Goal: Use online tool/utility: Utilize a website feature to perform a specific function

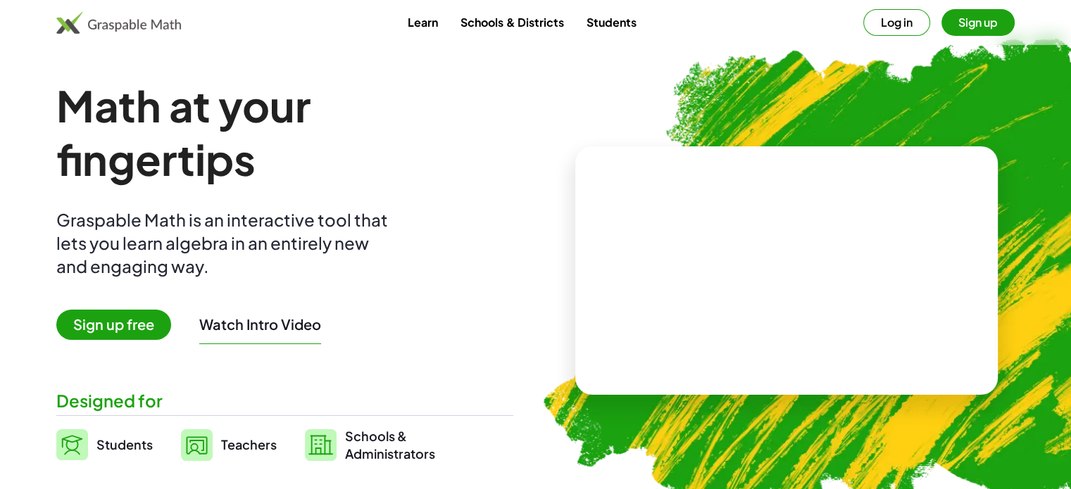
click at [414, 270] on div "Math at your fingertips Graspable Math is an interactive tool that lets you lea…" at bounding box center [284, 271] width 457 height 384
click at [841, 218] on video at bounding box center [786, 271] width 211 height 106
click at [806, 248] on div at bounding box center [789, 257] width 124 height 52
click at [767, 254] on div at bounding box center [789, 257] width 124 height 52
click at [768, 277] on div at bounding box center [789, 257] width 124 height 52
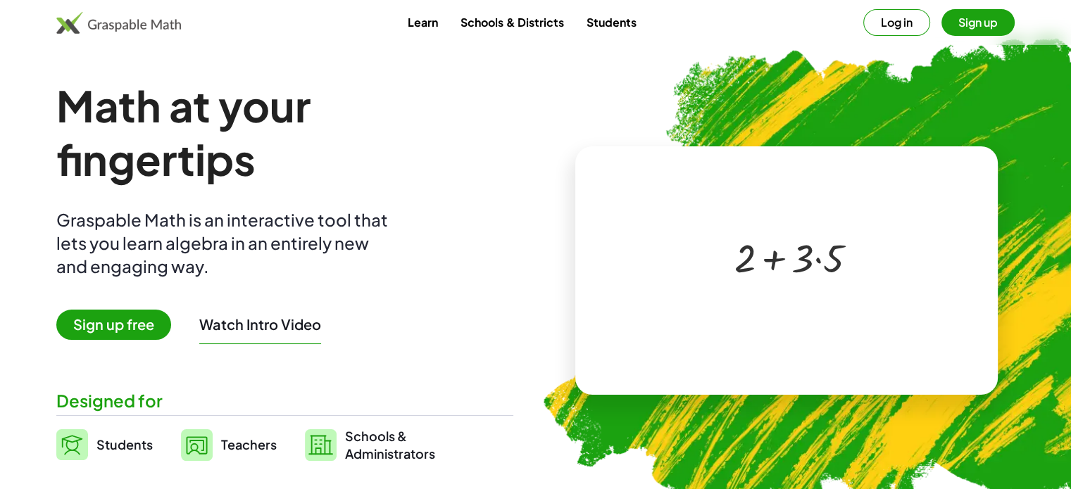
click at [775, 261] on div at bounding box center [789, 257] width 124 height 52
click at [770, 318] on div "+ 2 + · 3 · 5 ×" at bounding box center [786, 271] width 246 height 141
click at [781, 303] on div at bounding box center [783, 257] width 241 height 113
click at [809, 253] on div at bounding box center [789, 257] width 124 height 52
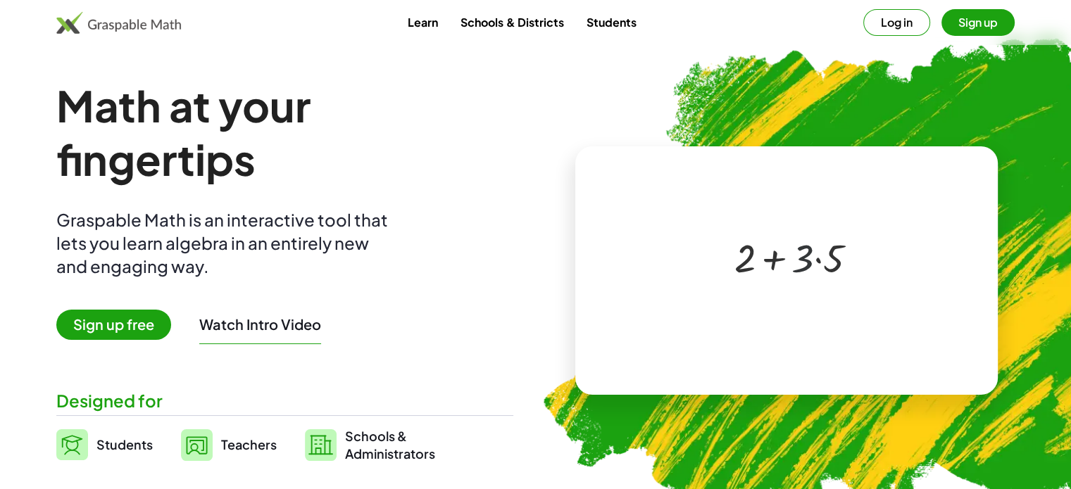
click at [809, 253] on div at bounding box center [789, 257] width 124 height 52
click at [818, 261] on div at bounding box center [789, 257] width 124 height 52
click at [818, 261] on div at bounding box center [789, 257] width 106 height 52
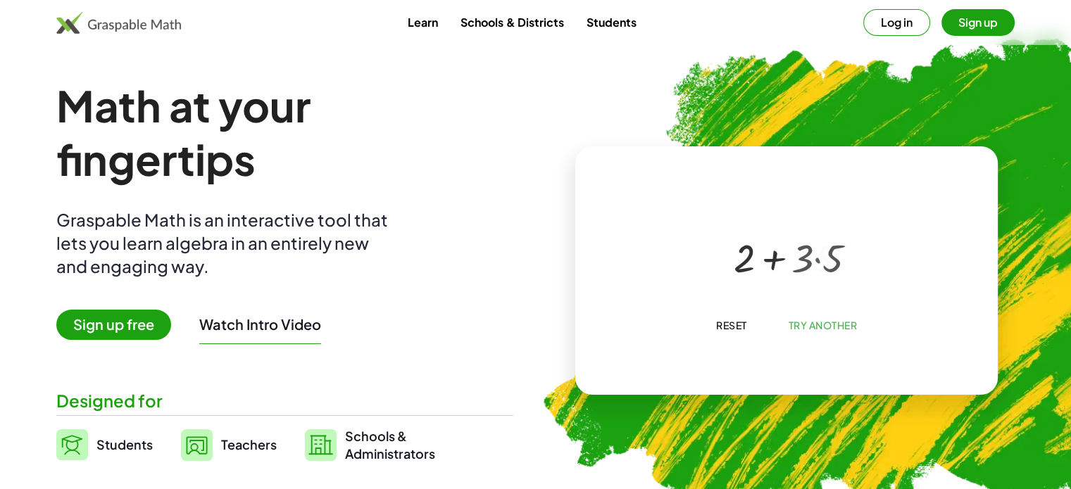
click at [818, 261] on div at bounding box center [789, 257] width 106 height 52
click at [818, 261] on div at bounding box center [789, 257] width 124 height 50
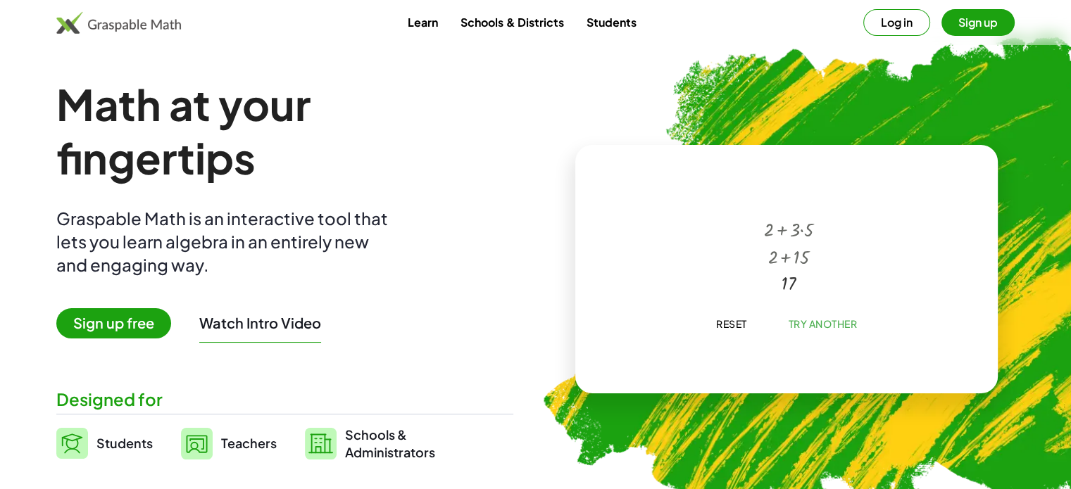
scroll to position [2, 0]
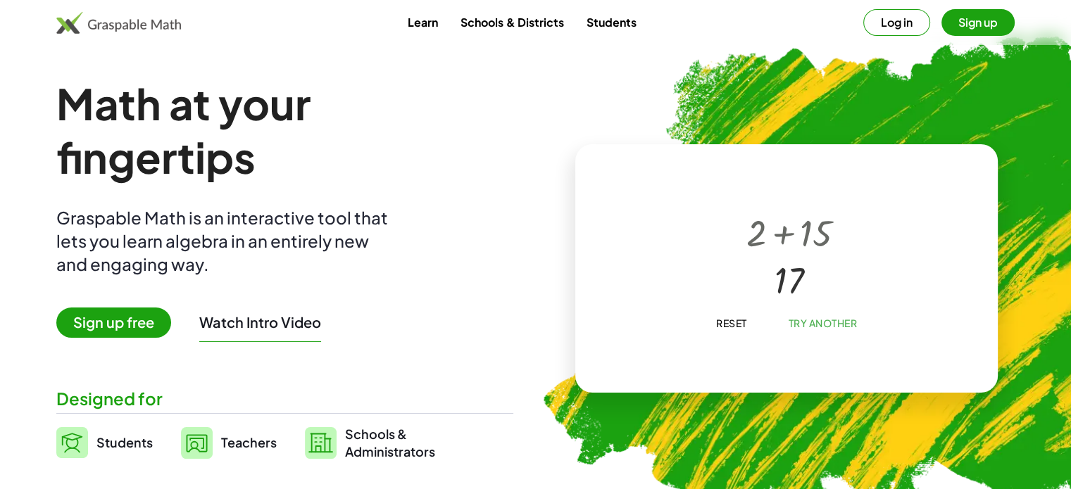
click at [811, 327] on span "Try Another" at bounding box center [822, 323] width 69 height 13
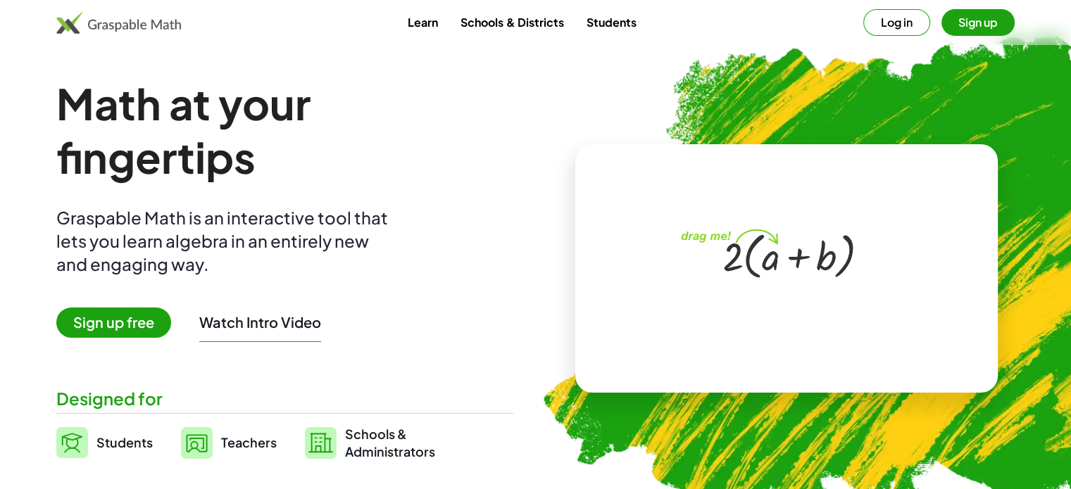
click at [772, 259] on div at bounding box center [789, 255] width 149 height 58
click at [775, 242] on div at bounding box center [789, 255] width 149 height 58
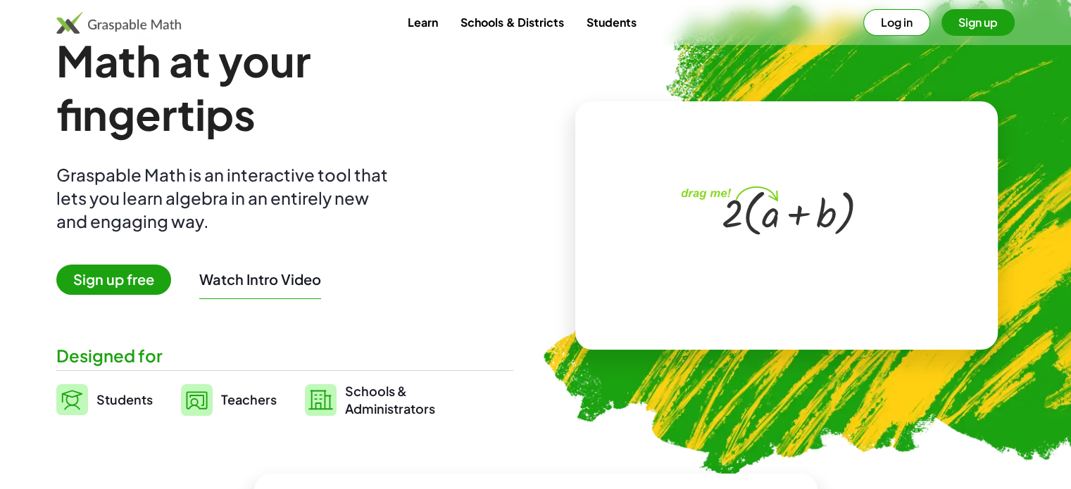
scroll to position [51, 0]
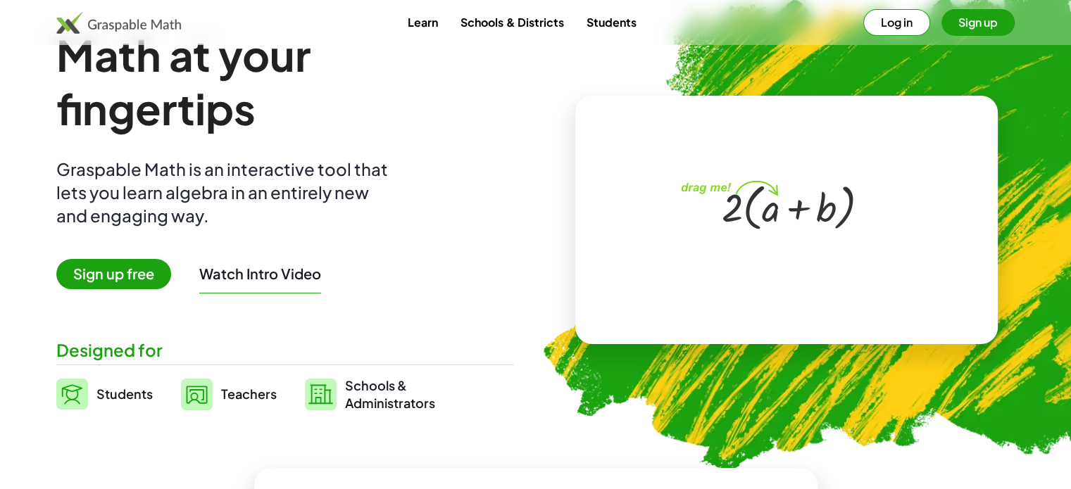
click at [144, 271] on span "Sign up free" at bounding box center [113, 274] width 115 height 30
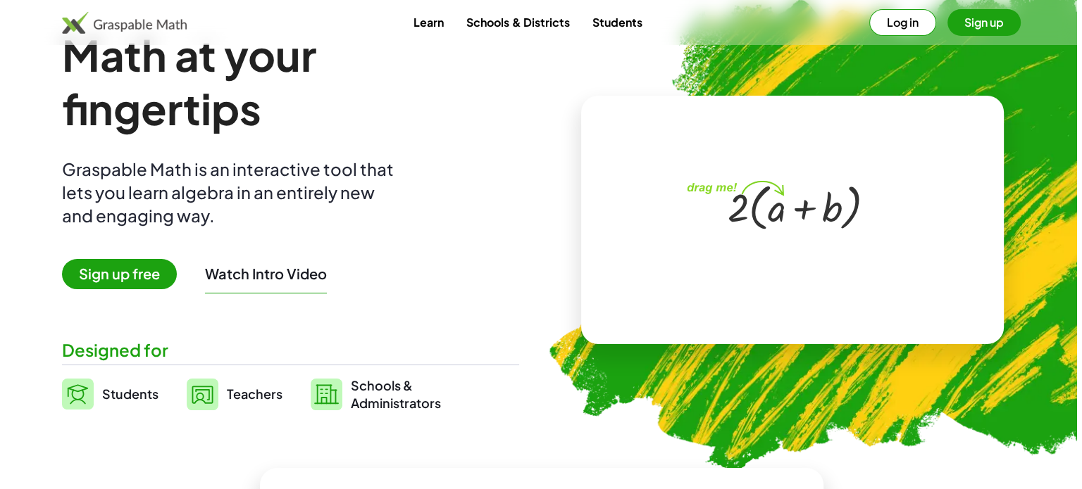
scroll to position [0, 0]
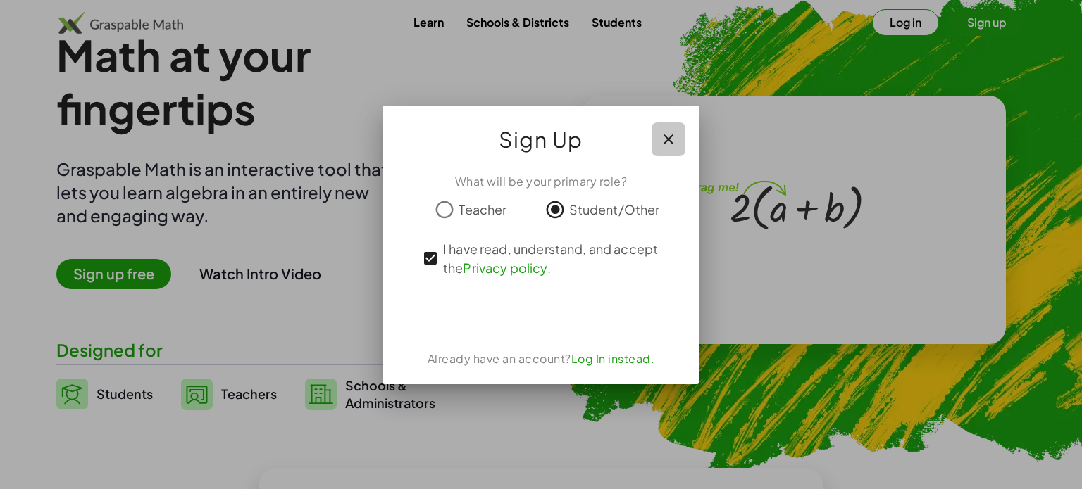
click at [667, 143] on icon "button" at bounding box center [668, 139] width 17 height 17
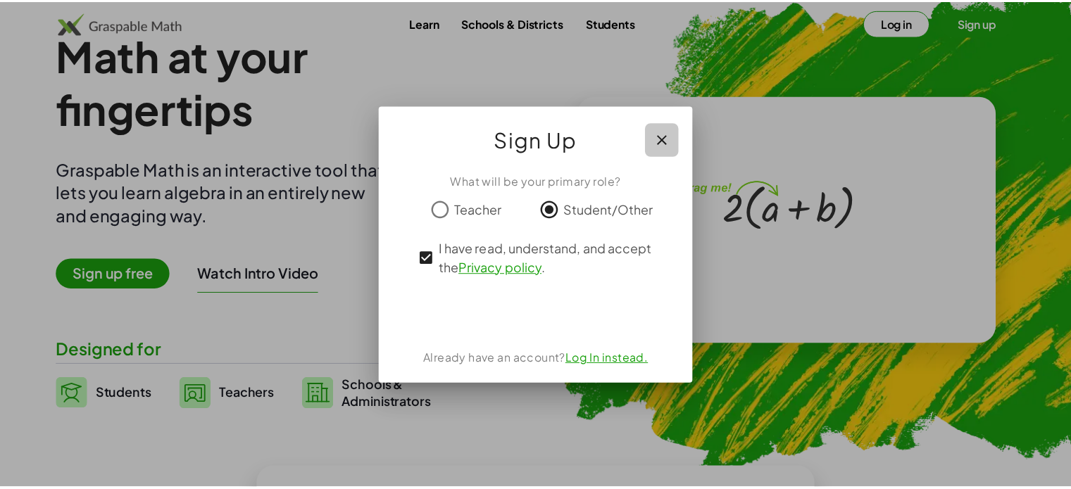
scroll to position [51, 0]
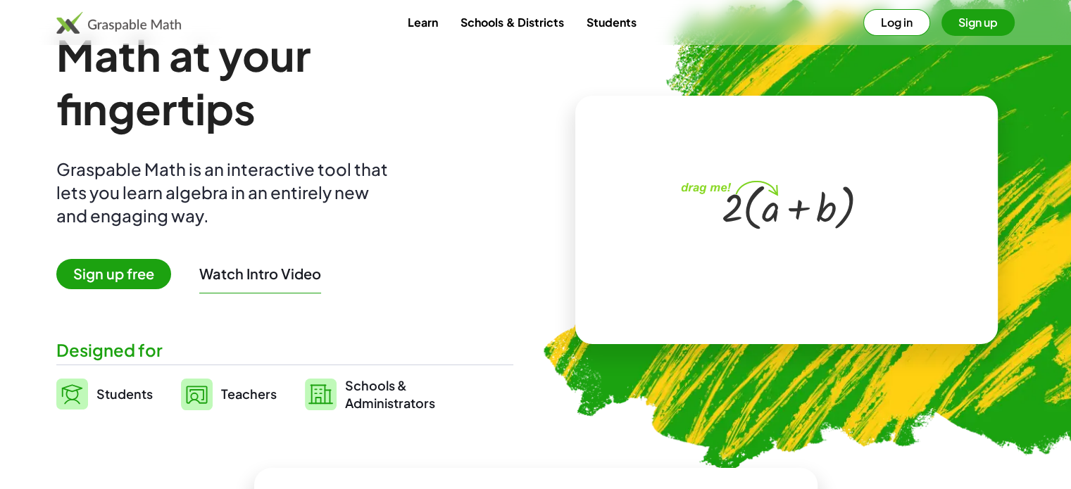
click at [765, 226] on div at bounding box center [789, 206] width 149 height 58
drag, startPoint x: 773, startPoint y: 206, endPoint x: 814, endPoint y: 167, distance: 56.3
click at [814, 167] on div "· 2 · ( + a + b )" at bounding box center [783, 206] width 241 height 113
click at [764, 203] on div at bounding box center [789, 206] width 149 height 58
drag, startPoint x: 765, startPoint y: 226, endPoint x: 806, endPoint y: 158, distance: 79.0
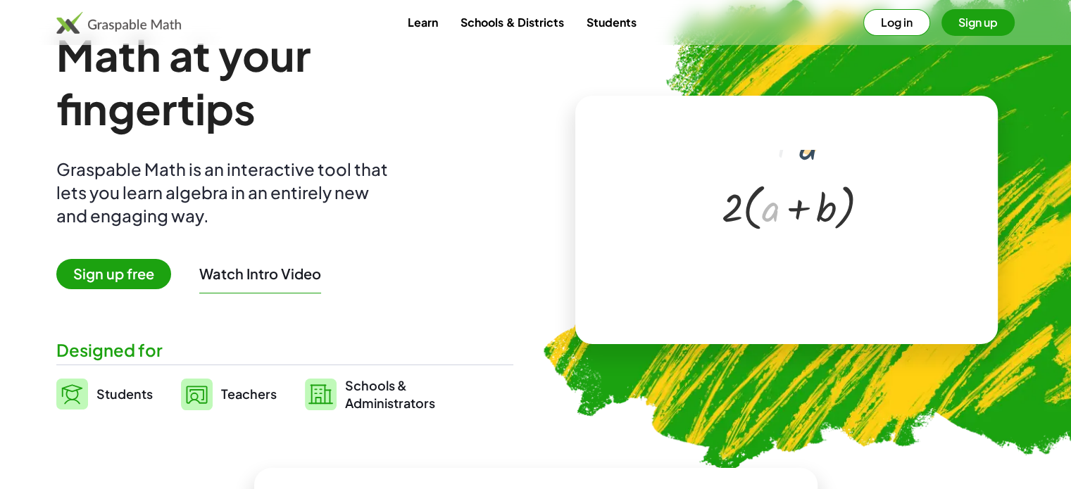
click at [806, 158] on div "+ a · 2 · ( + a + b )" at bounding box center [783, 206] width 241 height 113
drag, startPoint x: 764, startPoint y: 215, endPoint x: 568, endPoint y: 254, distance: 200.4
click at [568, 254] on div "+ a · ( + b ) · 2 · ( + a + b ) ×" at bounding box center [786, 219] width 457 height 271
drag, startPoint x: 768, startPoint y: 203, endPoint x: 813, endPoint y: 149, distance: 70.6
click at [813, 149] on div "+ a · 2 · ( + a + b ) ×" at bounding box center [786, 220] width 422 height 249
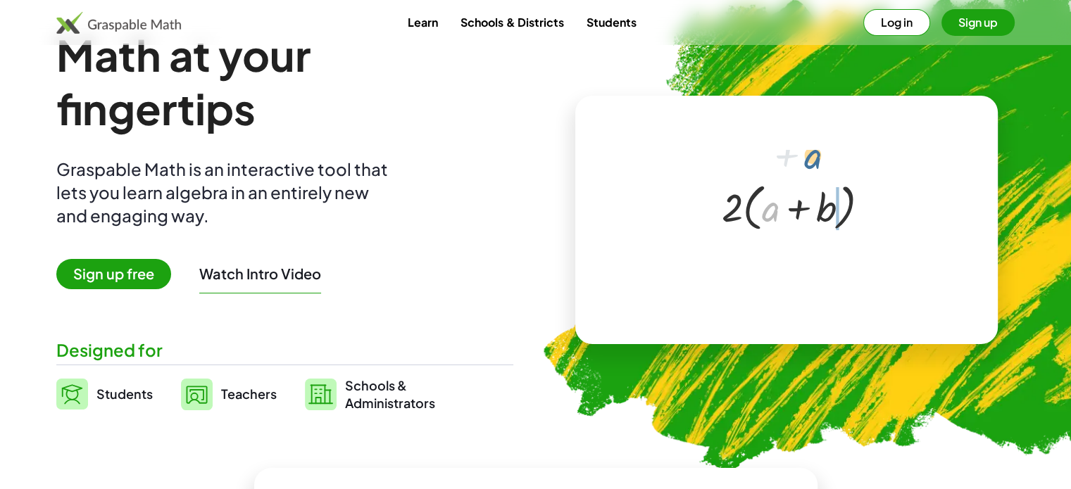
click at [813, 149] on div "+ a · 2 · ( + a + b ) ×" at bounding box center [786, 220] width 422 height 249
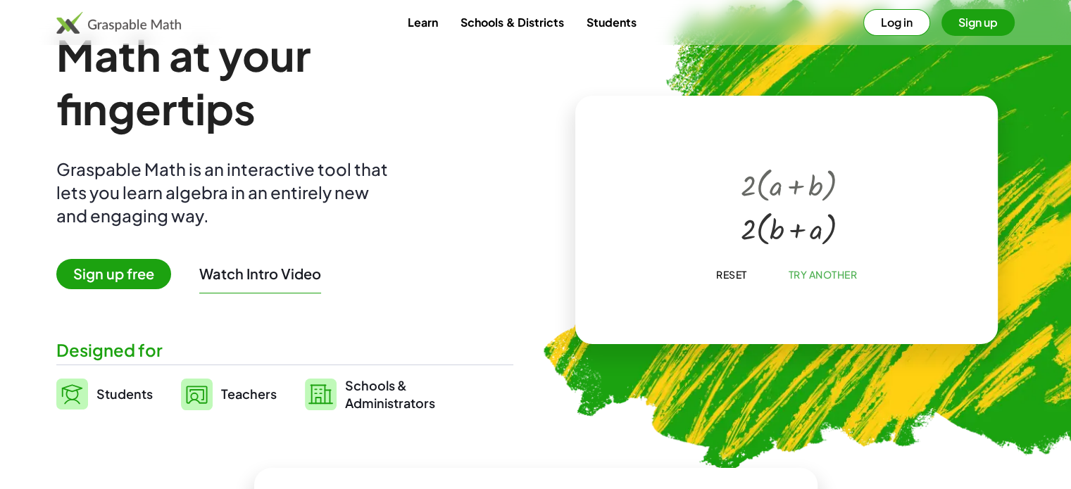
click at [800, 257] on div at bounding box center [783, 206] width 241 height 113
click at [720, 273] on span "Reset" at bounding box center [730, 274] width 31 height 13
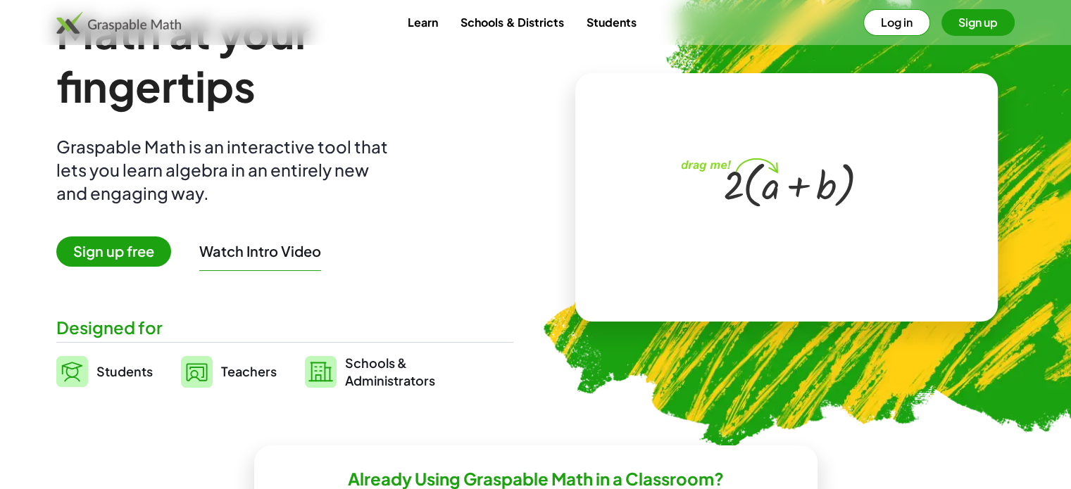
scroll to position [0, 0]
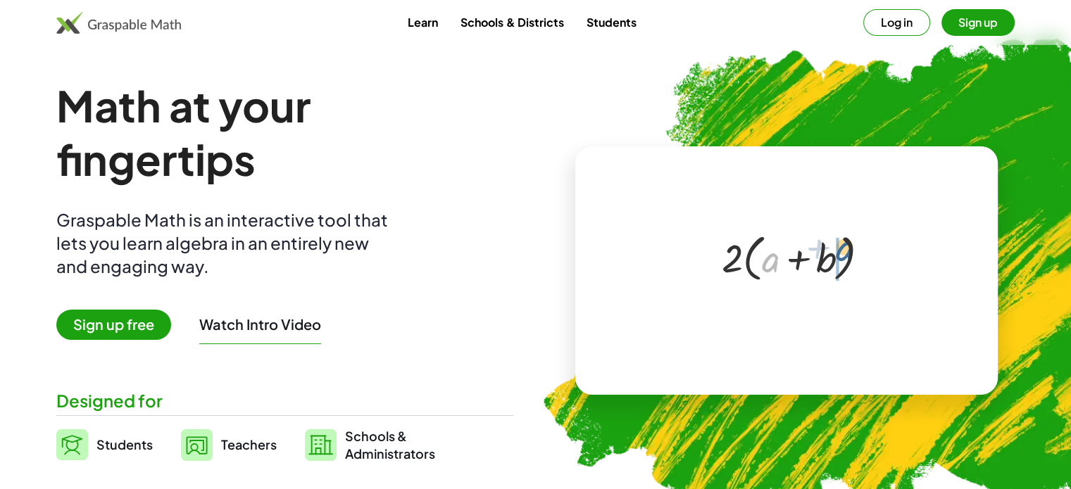
drag, startPoint x: 775, startPoint y: 261, endPoint x: 832, endPoint y: 280, distance: 60.8
click at [832, 280] on div at bounding box center [789, 257] width 149 height 58
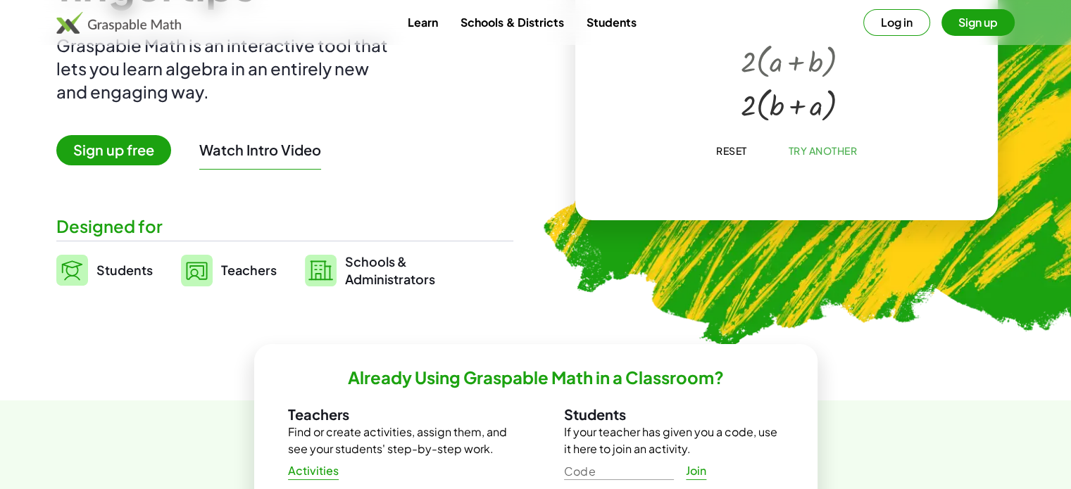
scroll to position [175, 0]
click at [135, 275] on span "Students" at bounding box center [124, 270] width 56 height 16
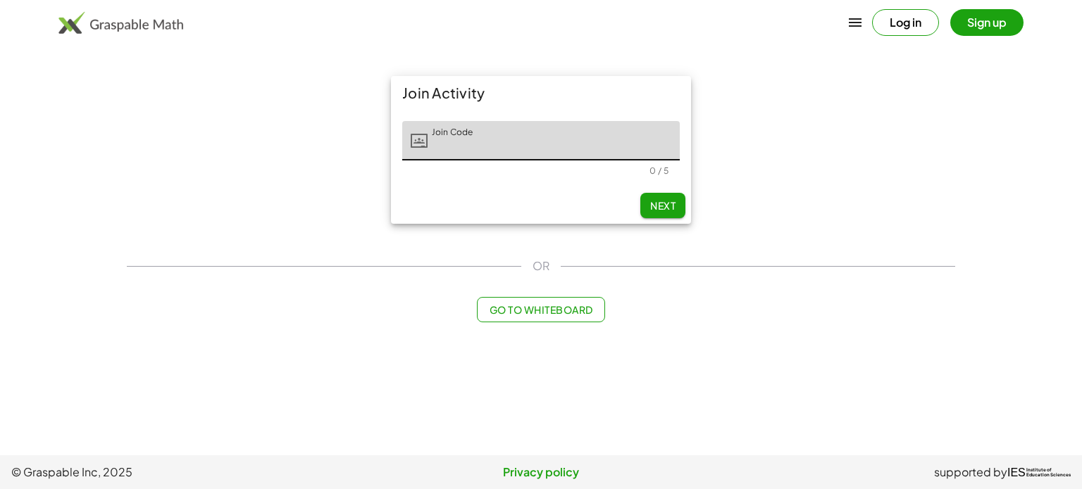
click at [552, 325] on div "Join Activity Join Code Join Code 0 / 5 Next OR Go to Whiteboard" at bounding box center [540, 199] width 845 height 263
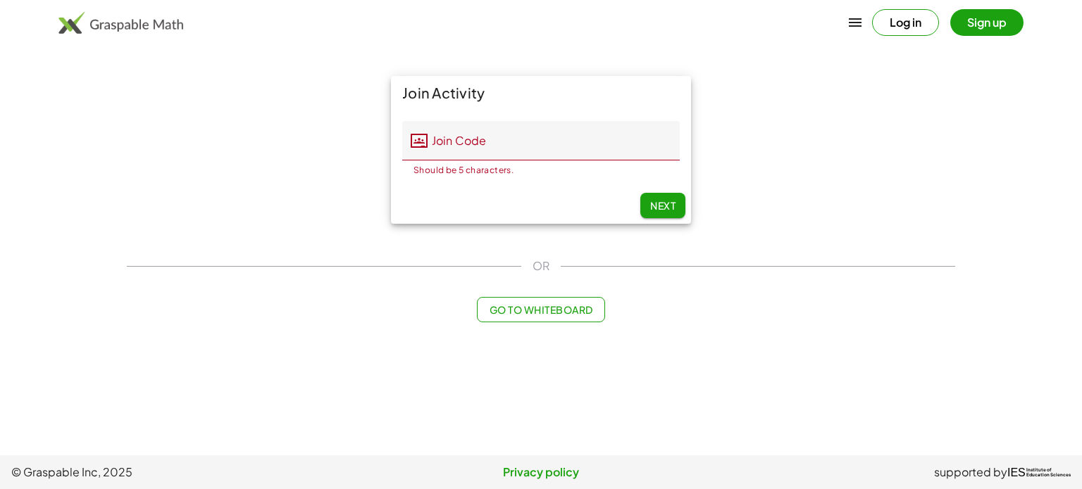
click at [567, 309] on span "Go to Whiteboard" at bounding box center [541, 309] width 104 height 13
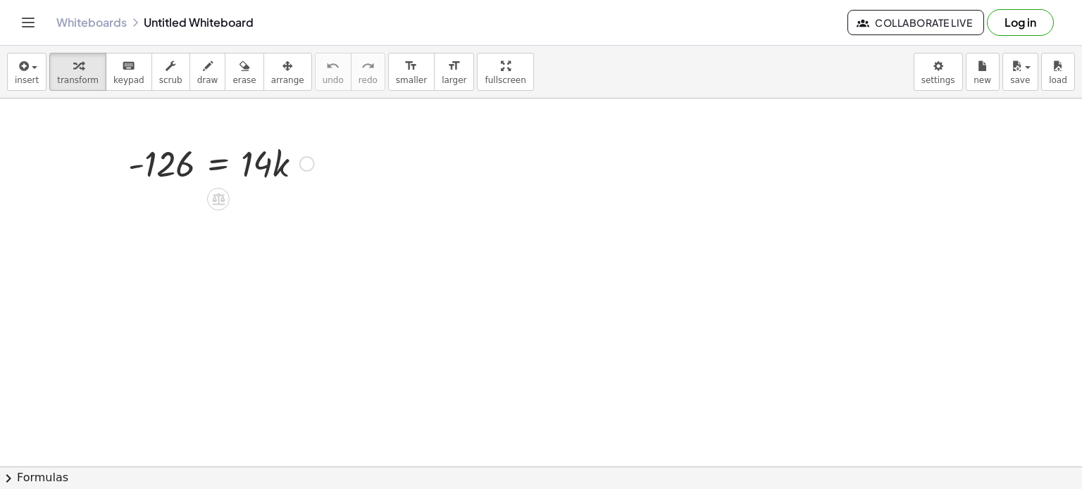
click at [295, 167] on div at bounding box center [221, 163] width 200 height 48
click at [225, 198] on icon at bounding box center [218, 199] width 15 height 15
click at [227, 197] on div "×" at bounding box center [218, 199] width 23 height 23
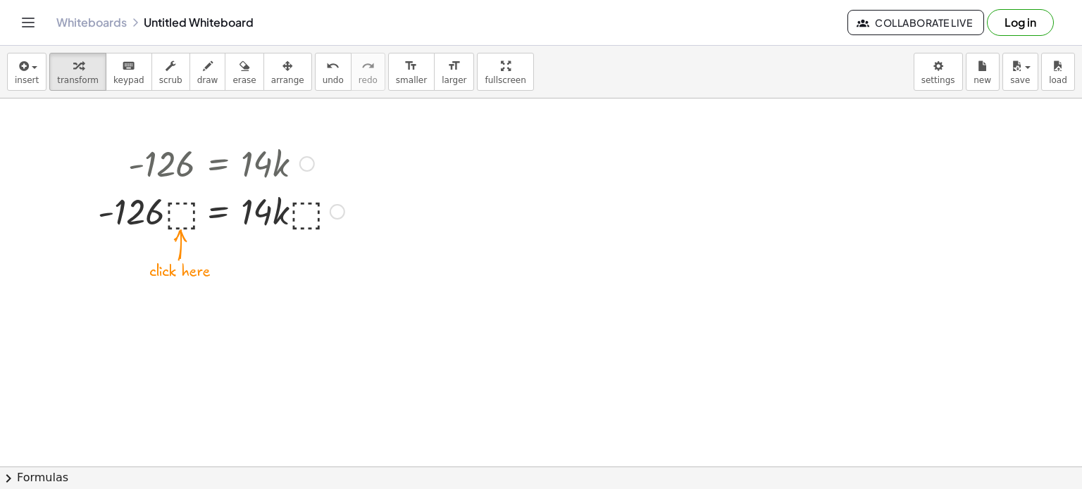
click at [190, 191] on div at bounding box center [221, 211] width 261 height 48
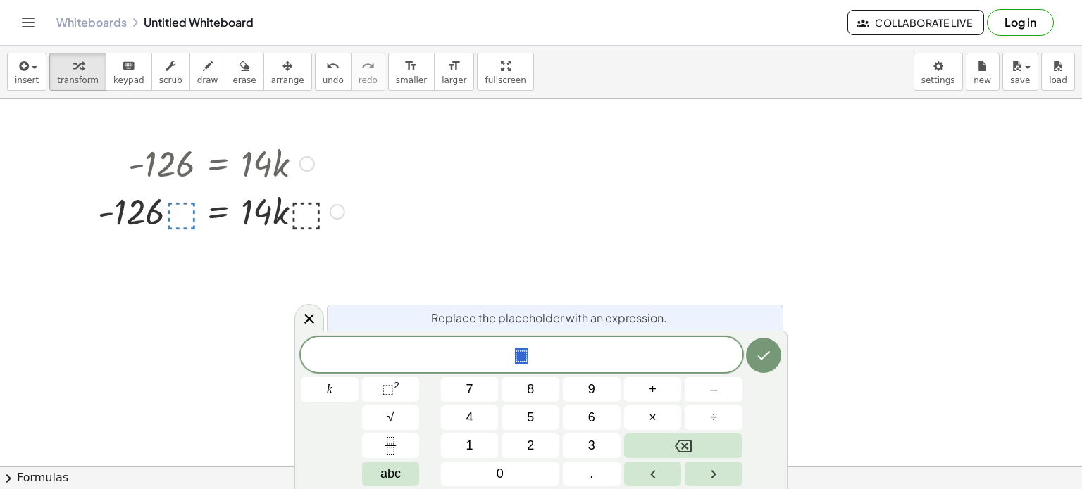
click at [183, 211] on div at bounding box center [221, 211] width 261 height 48
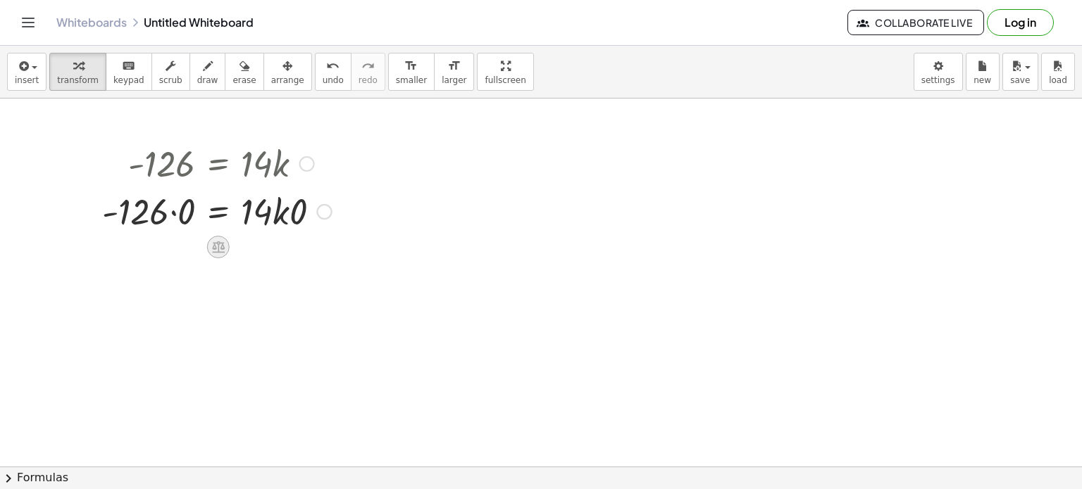
click at [220, 242] on icon at bounding box center [218, 248] width 13 height 12
click at [249, 247] on span "÷" at bounding box center [246, 247] width 8 height 20
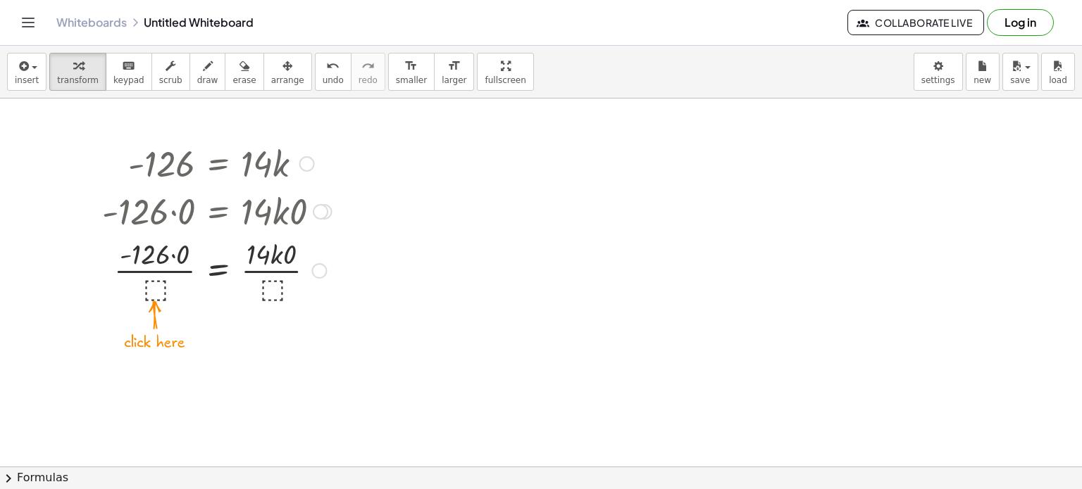
click at [158, 285] on div at bounding box center [217, 269] width 244 height 70
click at [217, 289] on icon at bounding box center [218, 285] width 15 height 15
click at [163, 284] on span "+" at bounding box center [162, 286] width 8 height 20
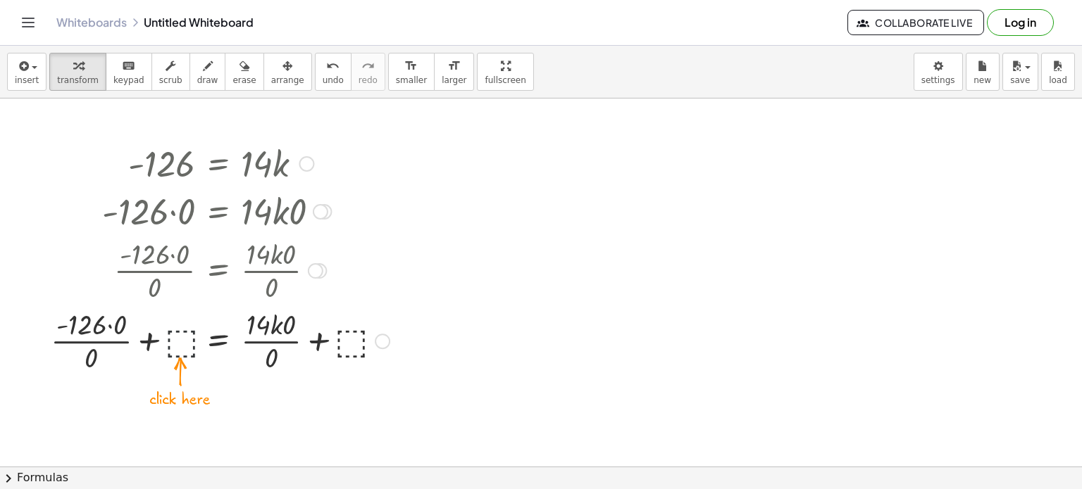
click at [173, 349] on div at bounding box center [220, 340] width 353 height 70
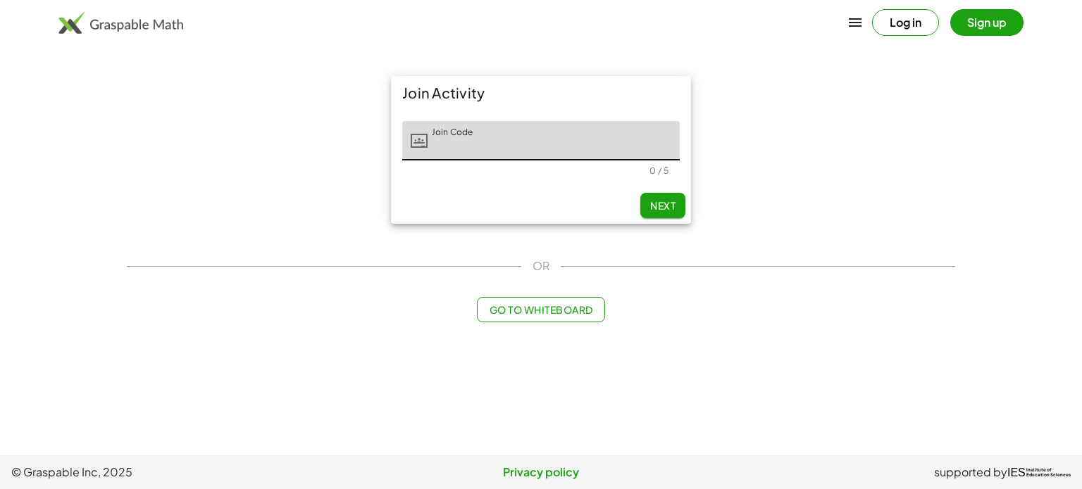
click at [541, 307] on span "Go to Whiteboard" at bounding box center [541, 309] width 104 height 13
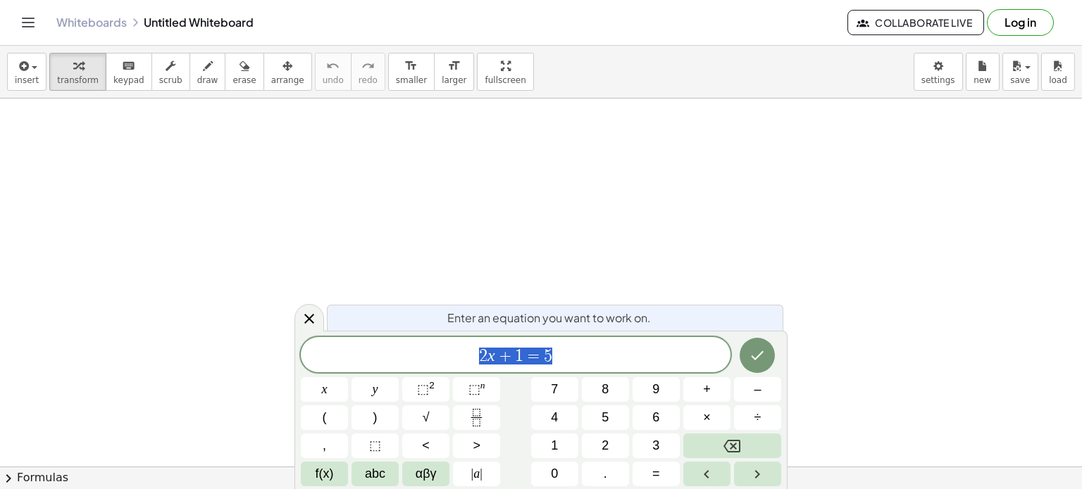
click at [541, 307] on div "Enter an equation you want to work on." at bounding box center [555, 318] width 456 height 26
click at [493, 426] on button "Fraction" at bounding box center [476, 418] width 47 height 25
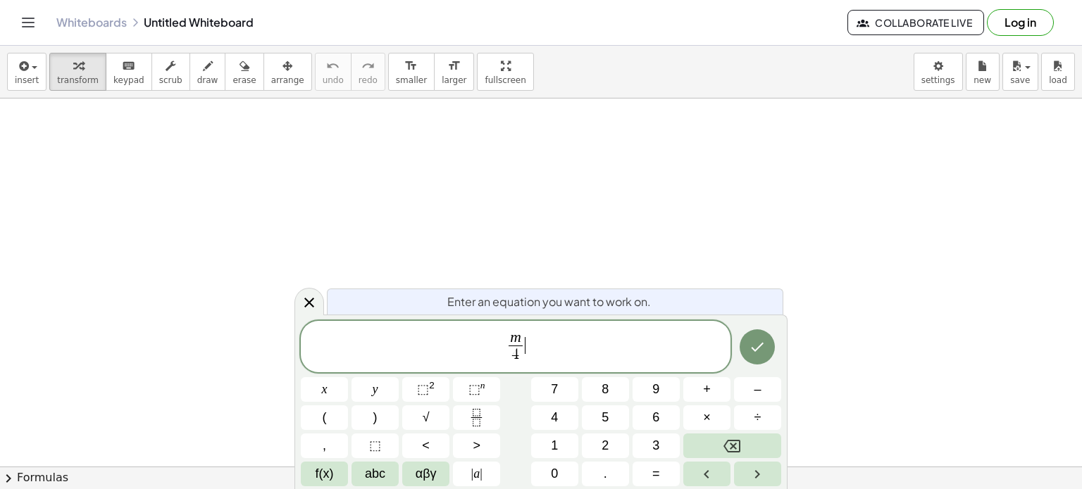
click at [537, 351] on span "m 4 ​ ​" at bounding box center [516, 348] width 430 height 37
click at [672, 477] on button "=" at bounding box center [655, 474] width 47 height 25
click at [749, 387] on button "–" at bounding box center [757, 389] width 47 height 25
click at [572, 446] on button "1" at bounding box center [554, 446] width 47 height 25
click at [662, 451] on button "3" at bounding box center [655, 446] width 47 height 25
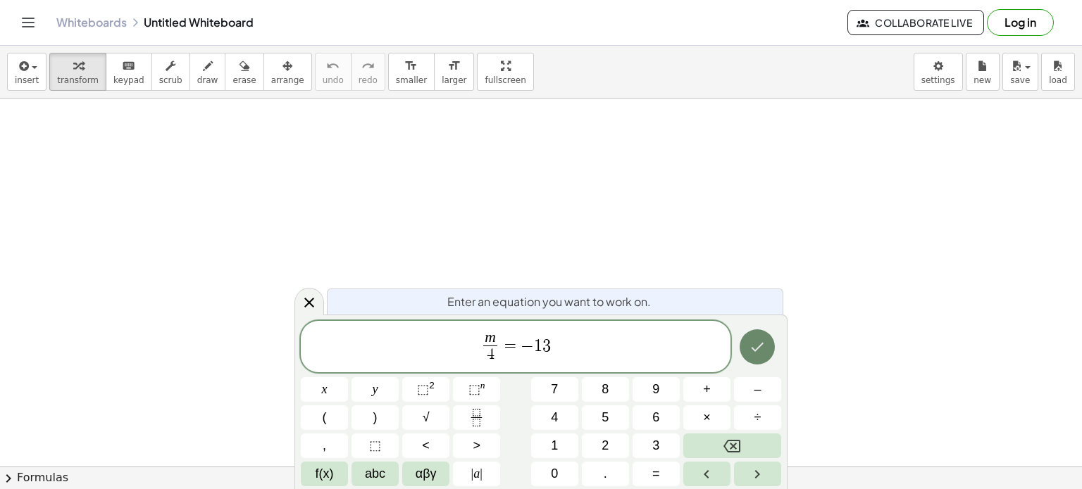
click at [749, 344] on icon "Done" at bounding box center [757, 347] width 17 height 17
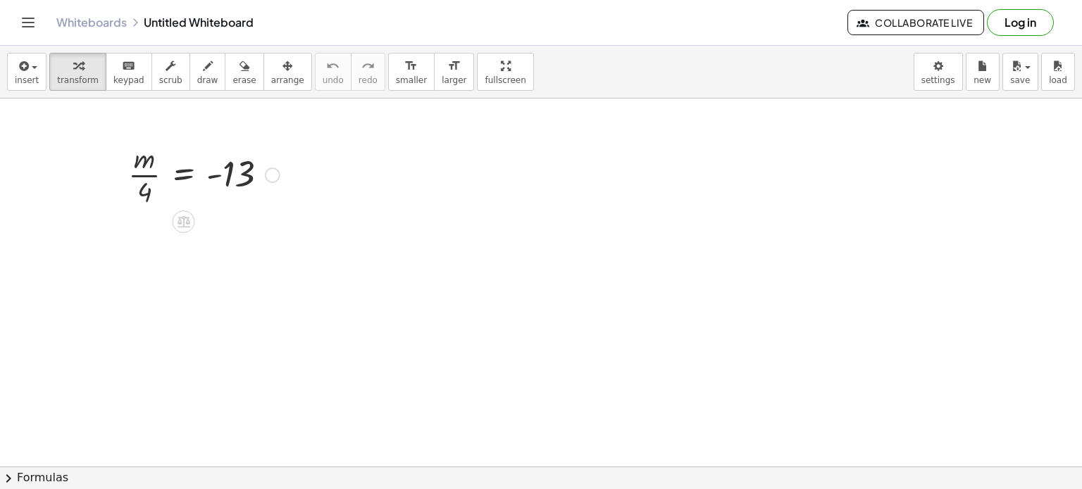
click at [191, 180] on div at bounding box center [203, 174] width 165 height 70
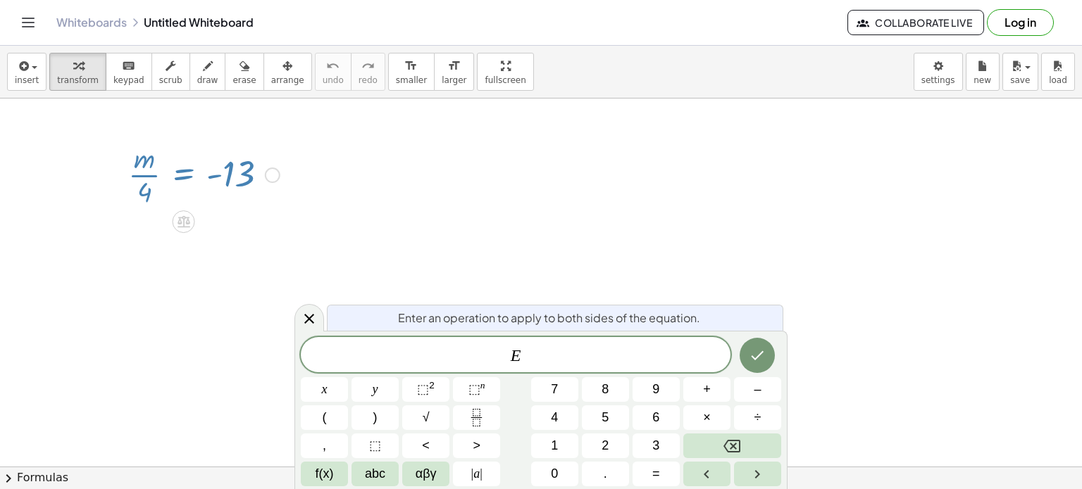
click at [267, 186] on div at bounding box center [203, 174] width 165 height 70
click at [265, 182] on div at bounding box center [203, 174] width 165 height 70
click at [270, 182] on div at bounding box center [272, 175] width 15 height 15
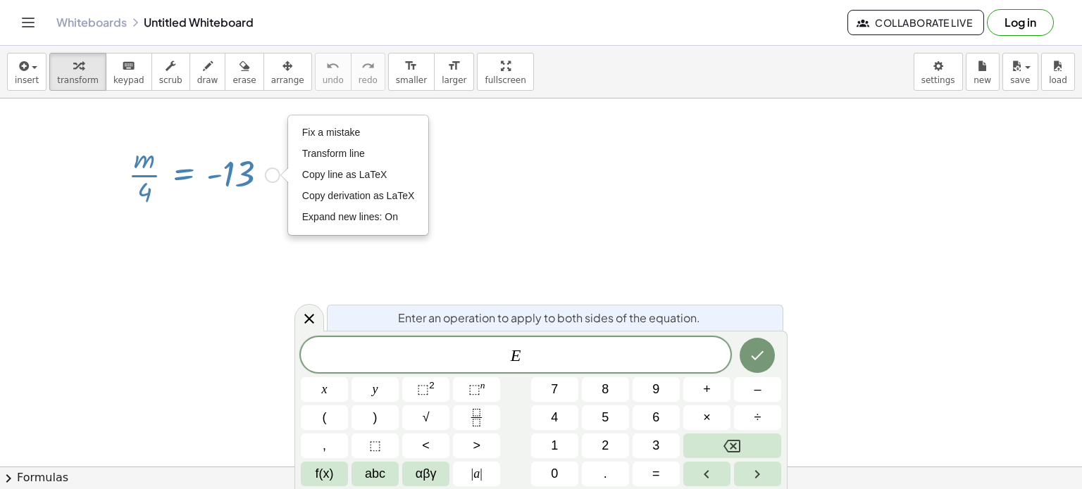
drag, startPoint x: 245, startPoint y: 182, endPoint x: 278, endPoint y: 177, distance: 33.6
click at [184, 175] on div "· m · 4 = - 13 Fix a mistake Transform line Copy line as LaTeX Copy derivation …" at bounding box center [184, 175] width 0 height 0
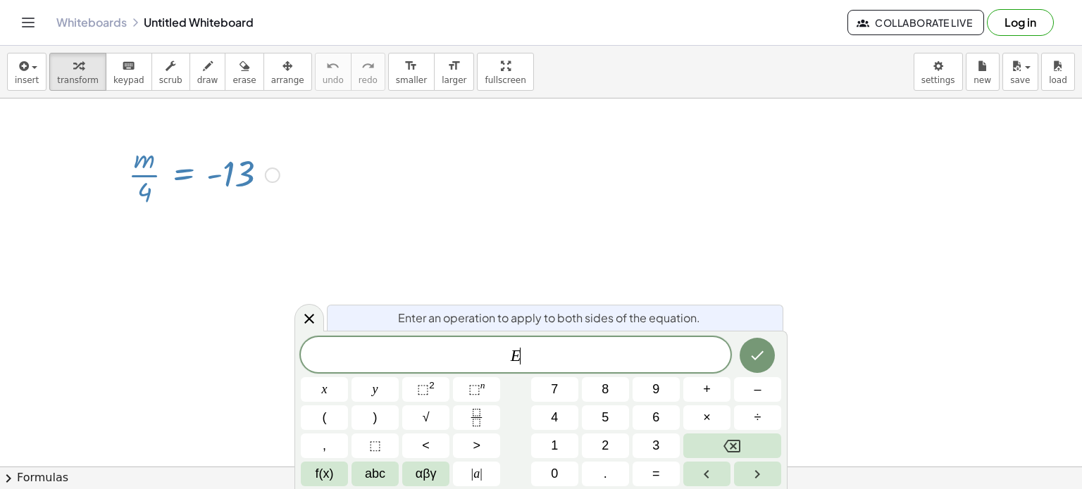
click at [251, 185] on div at bounding box center [203, 174] width 165 height 70
click at [256, 182] on div at bounding box center [203, 174] width 165 height 70
click at [263, 180] on div at bounding box center [203, 174] width 165 height 70
click at [354, 242] on div at bounding box center [541, 468] width 1082 height 738
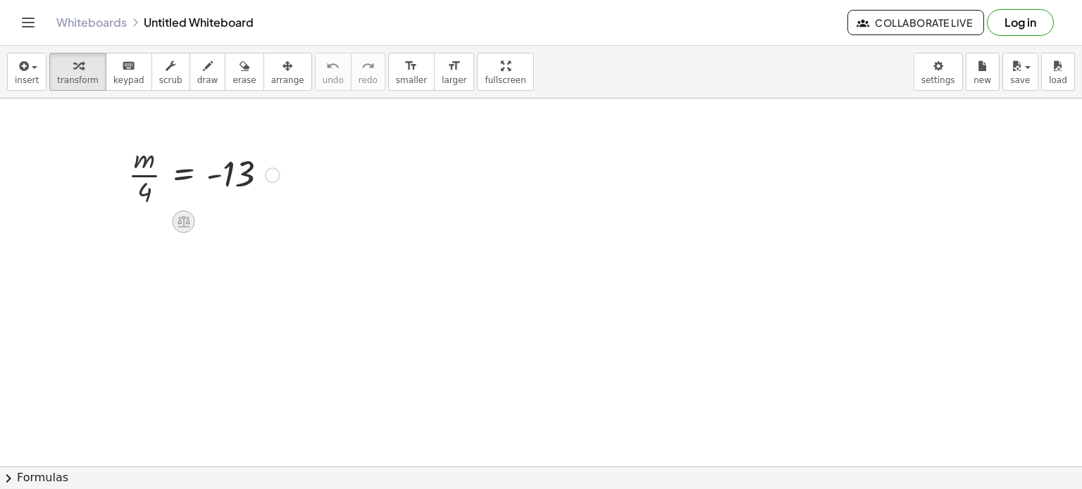
click at [180, 211] on div at bounding box center [184, 222] width 23 height 23
click at [126, 218] on span "+" at bounding box center [127, 222] width 8 height 20
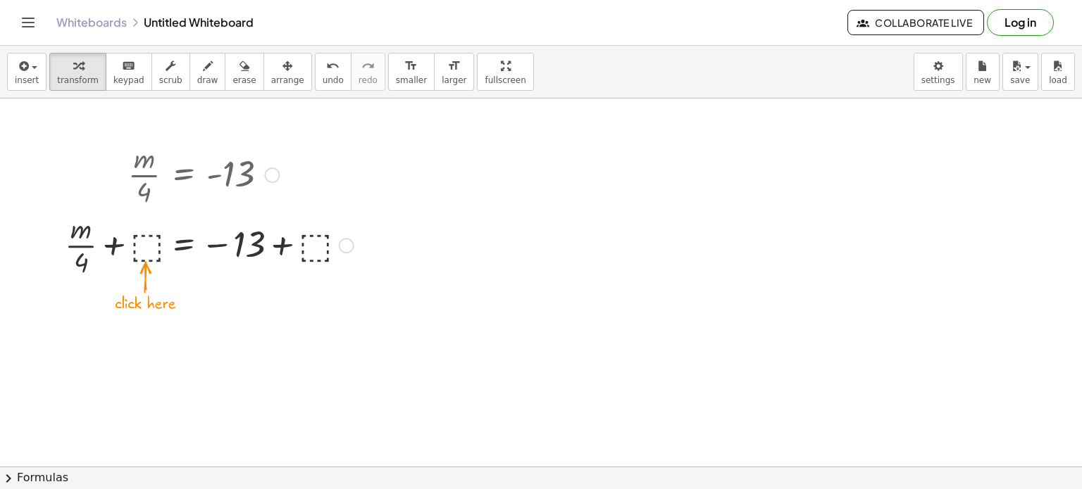
click at [156, 242] on div at bounding box center [209, 244] width 303 height 70
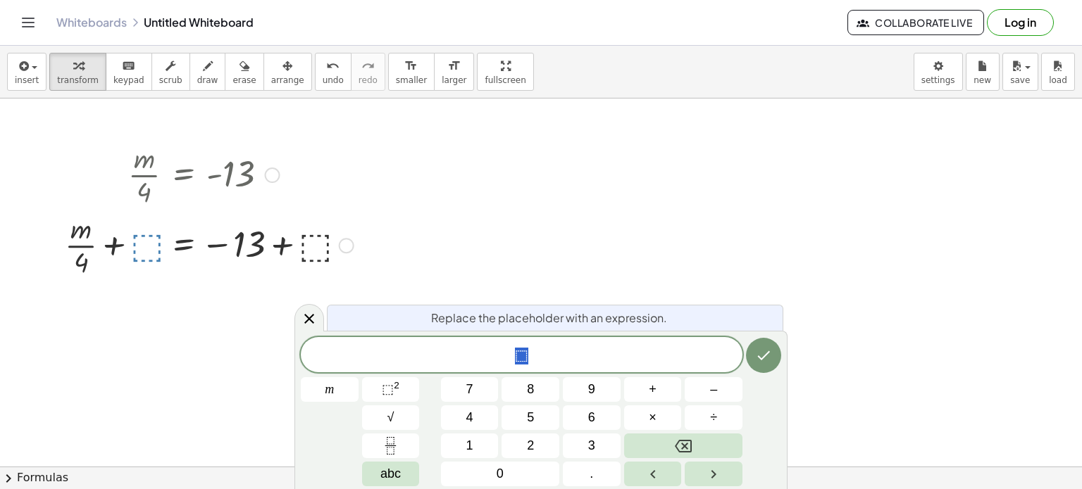
click at [112, 242] on div at bounding box center [209, 244] width 303 height 70
click at [154, 244] on div at bounding box center [209, 244] width 303 height 70
click at [296, 306] on div at bounding box center [541, 468] width 1082 height 738
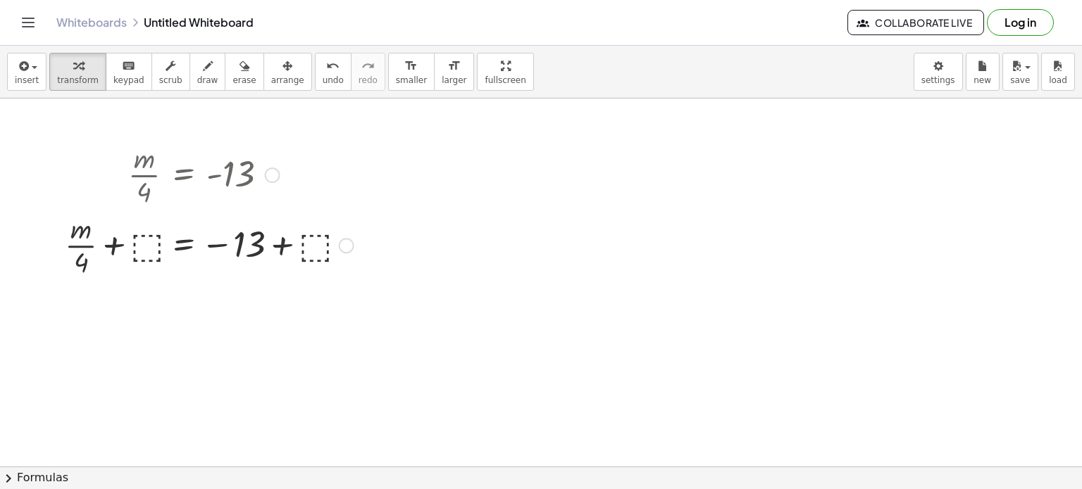
click at [152, 242] on div at bounding box center [209, 244] width 303 height 70
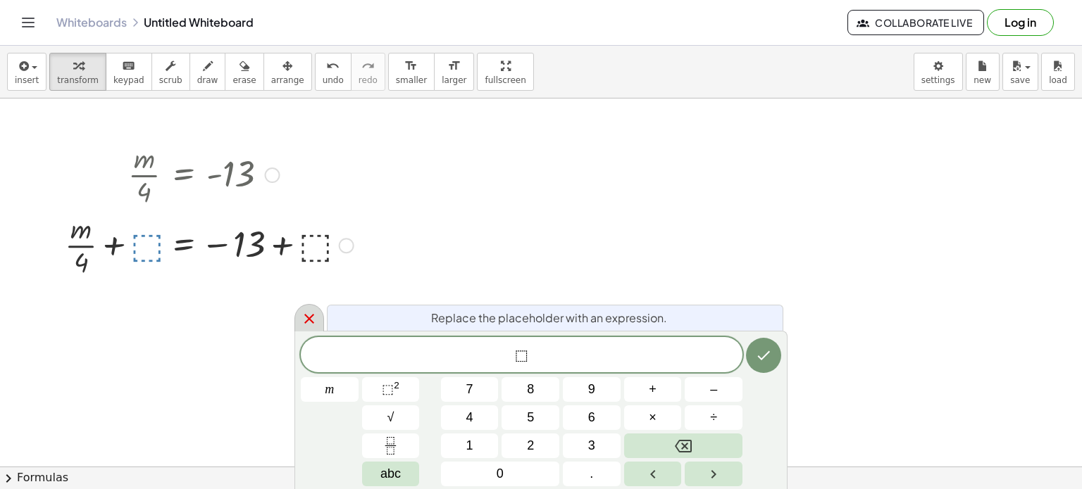
click at [302, 318] on icon at bounding box center [309, 319] width 17 height 17
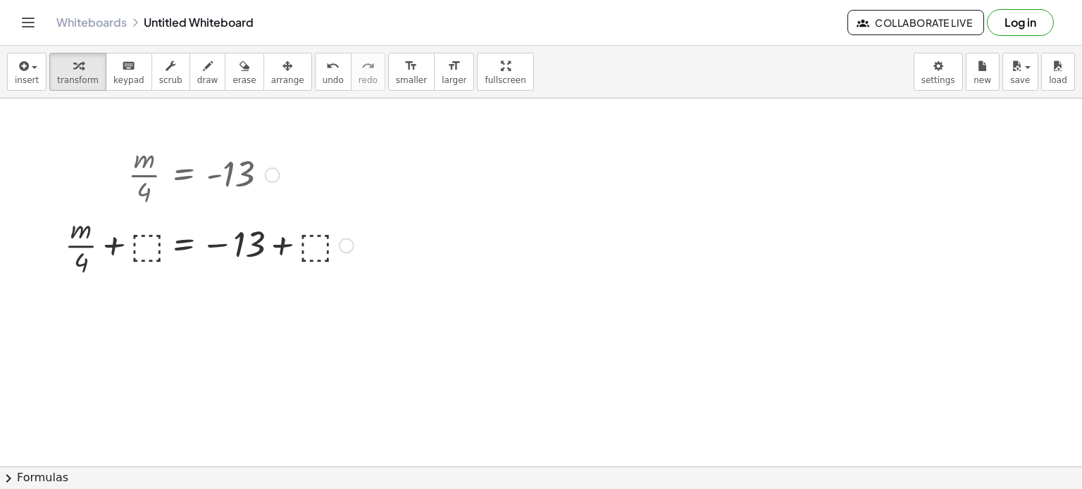
click at [124, 247] on div at bounding box center [209, 244] width 303 height 70
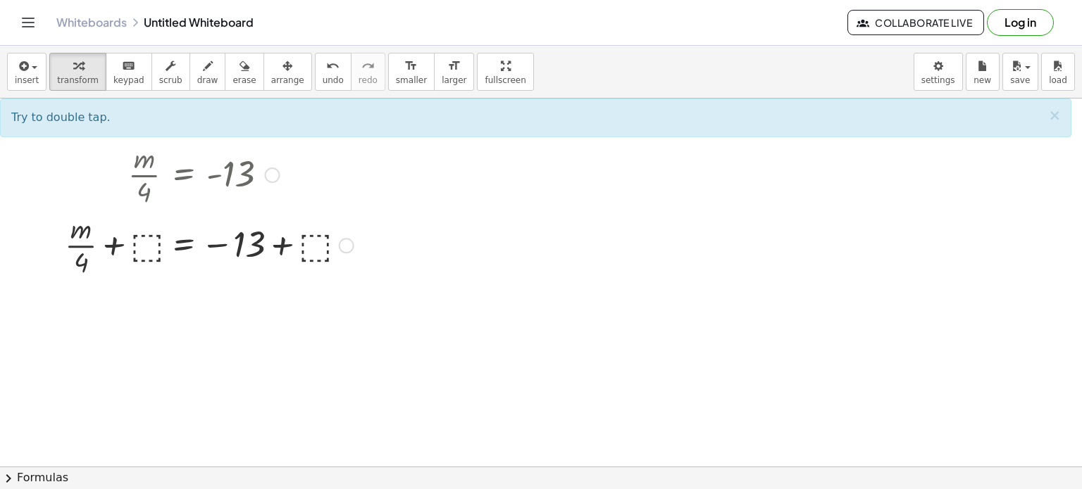
click at [332, 246] on div at bounding box center [209, 244] width 303 height 70
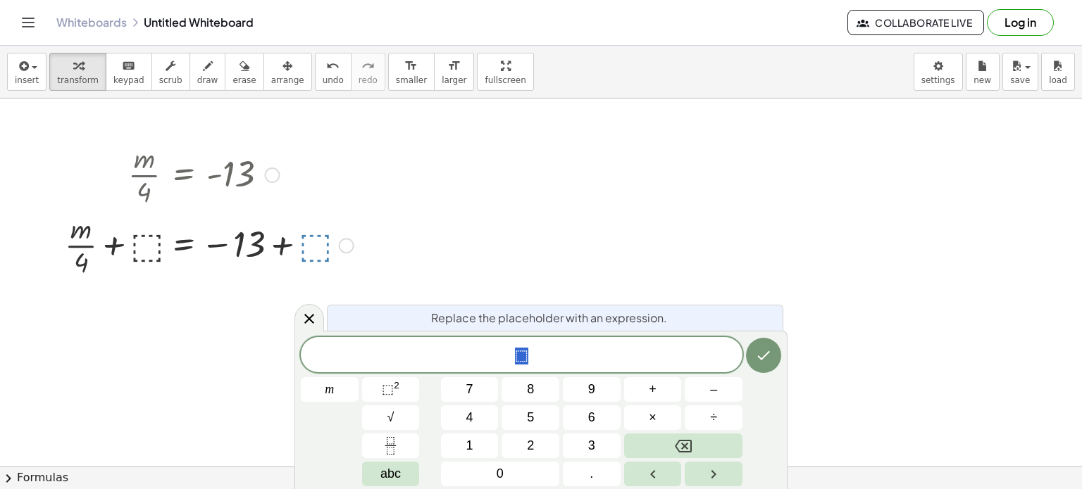
click at [337, 244] on div at bounding box center [209, 244] width 303 height 70
click at [342, 243] on div "Fix a mistake Transform line Copy line as LaTeX Copy derivation as LaTeX Expand…" at bounding box center [346, 245] width 15 height 15
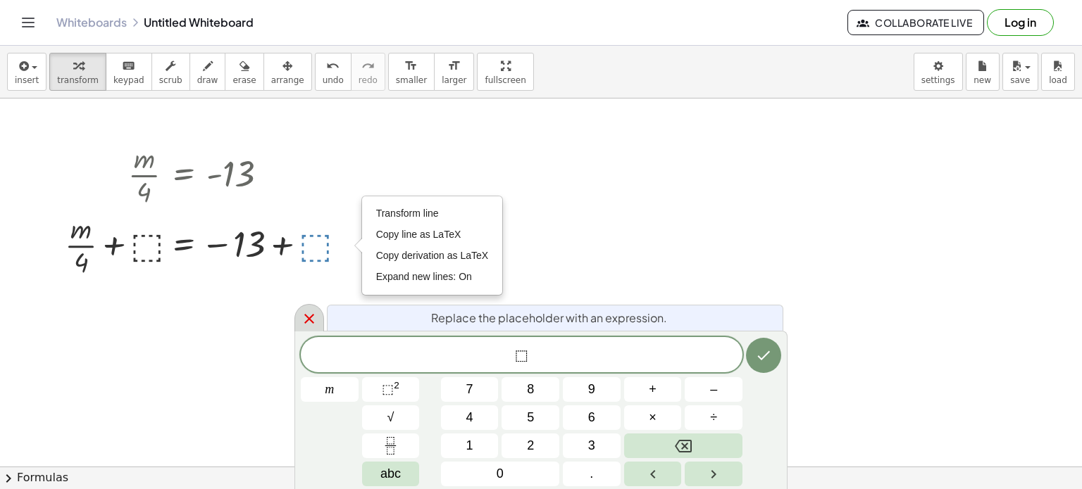
click at [307, 306] on div at bounding box center [309, 317] width 30 height 27
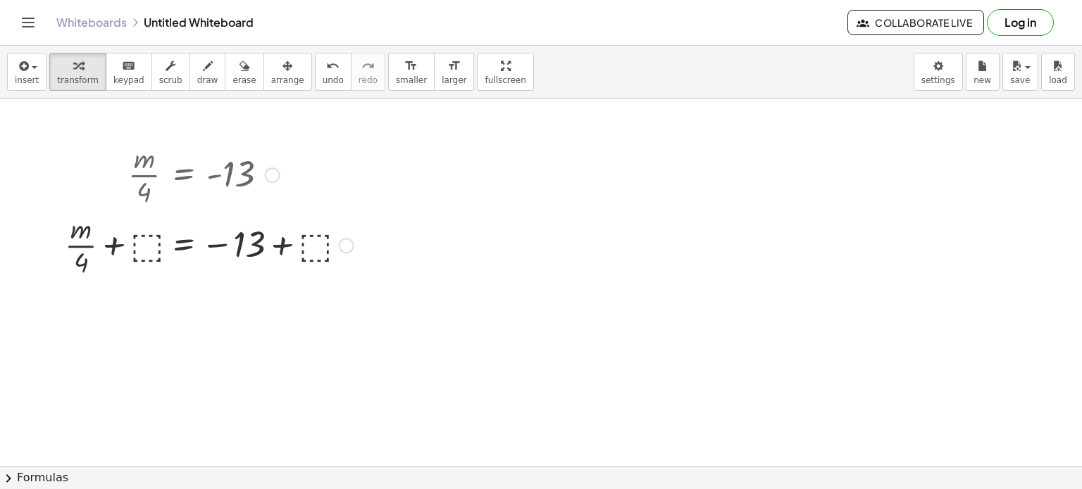
click at [271, 177] on div at bounding box center [272, 175] width 15 height 15
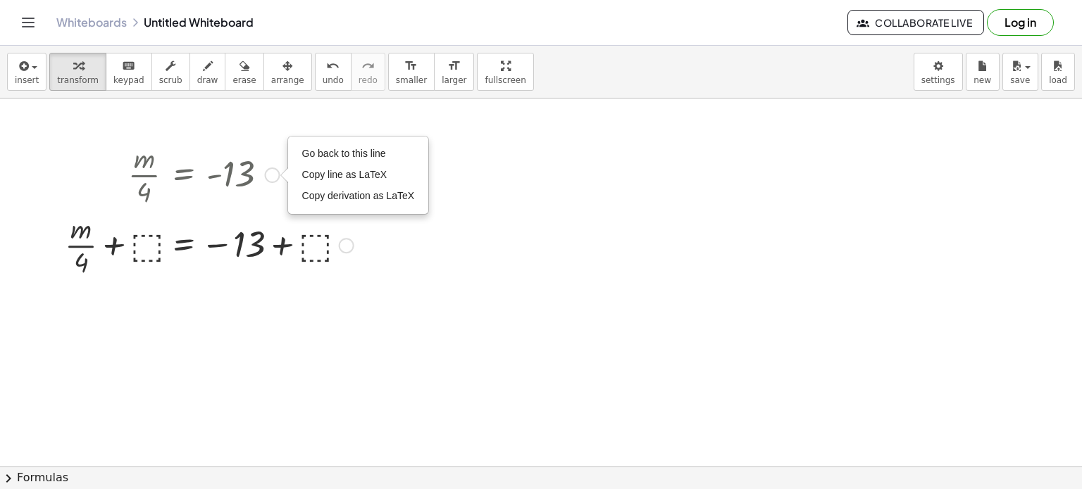
click at [334, 239] on div at bounding box center [209, 244] width 303 height 70
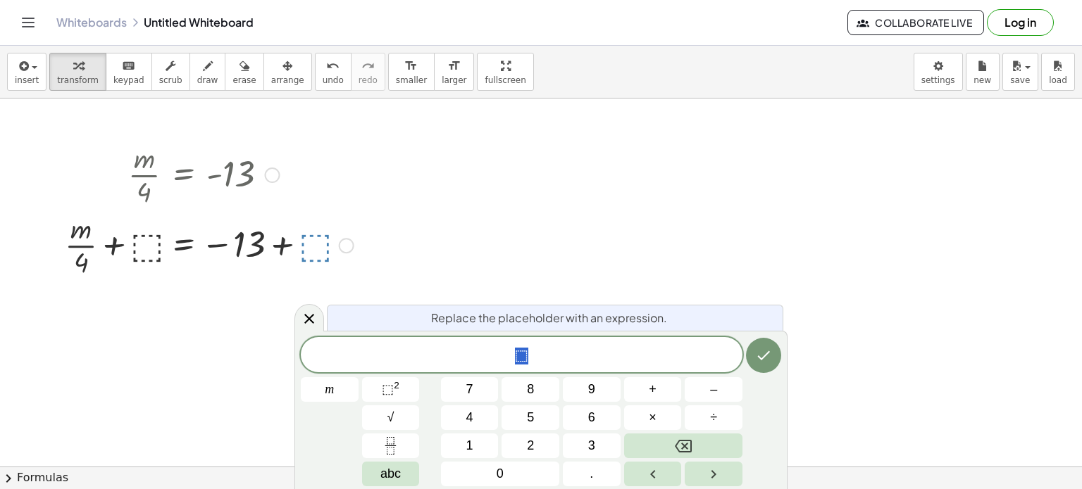
click at [151, 242] on div at bounding box center [209, 244] width 303 height 70
click at [151, 237] on div at bounding box center [209, 244] width 303 height 70
click at [307, 320] on icon at bounding box center [309, 319] width 10 height 10
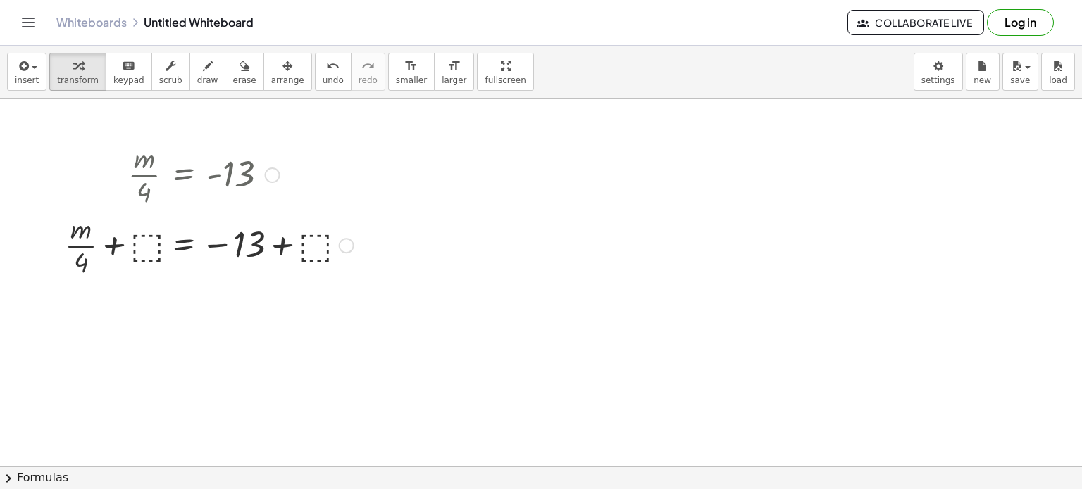
click at [334, 244] on div at bounding box center [209, 244] width 303 height 70
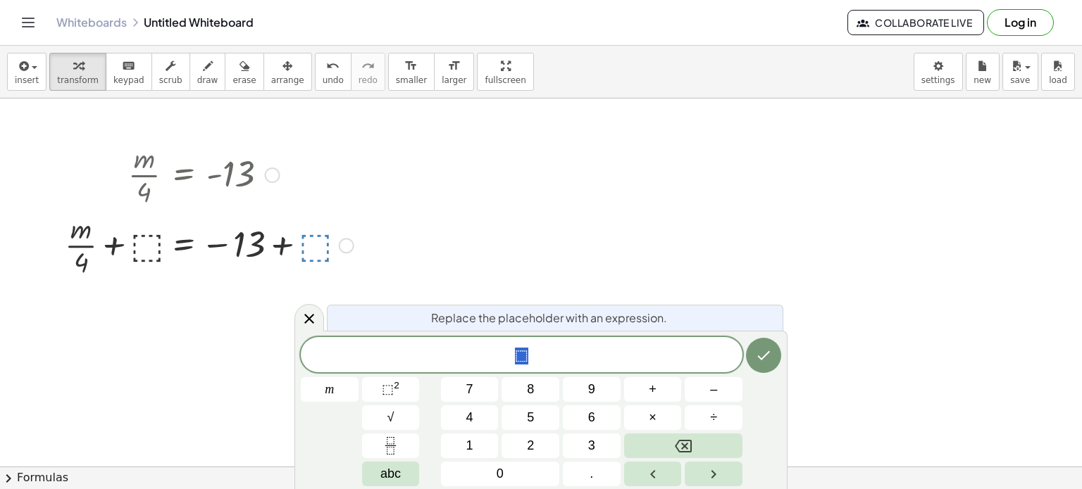
click at [346, 238] on div "Transform line Copy line as LaTeX Copy derivation as LaTeX Expand new lines: On" at bounding box center [346, 245] width 15 height 15
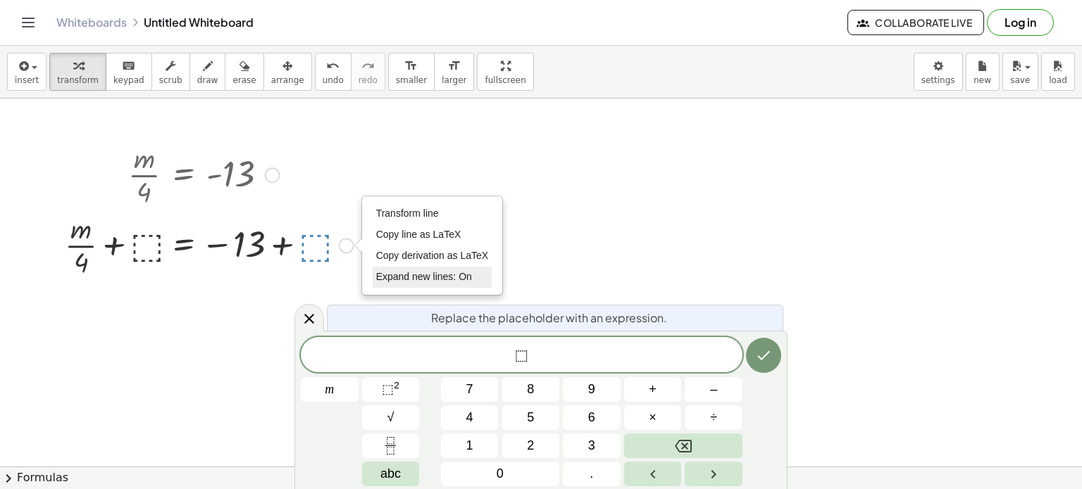
click at [408, 279] on span "Expand new lines: On" at bounding box center [424, 276] width 96 height 11
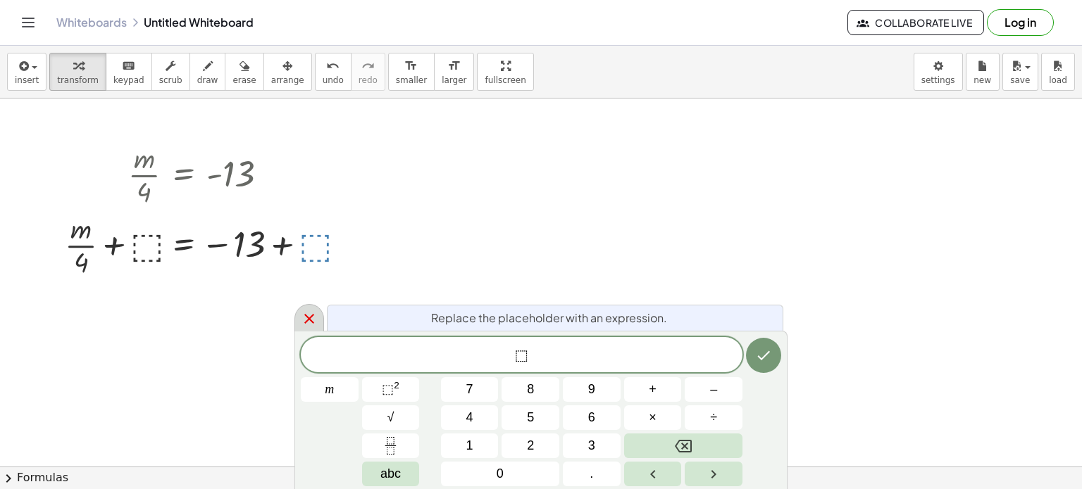
click at [309, 313] on icon at bounding box center [309, 319] width 17 height 17
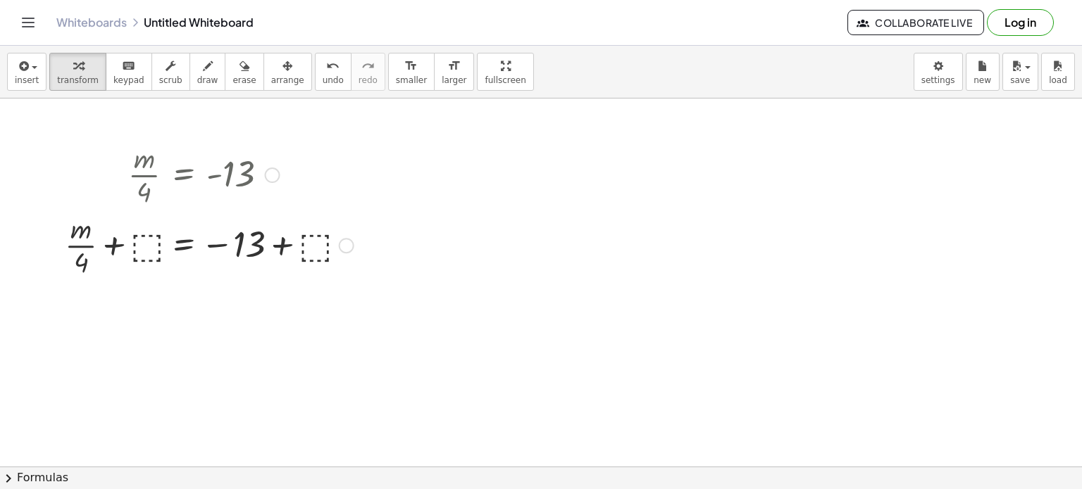
click at [142, 248] on div at bounding box center [209, 244] width 303 height 70
click at [287, 247] on div at bounding box center [209, 244] width 280 height 70
click at [217, 245] on div at bounding box center [178, 244] width 218 height 70
click at [118, 249] on div at bounding box center [178, 244] width 218 height 70
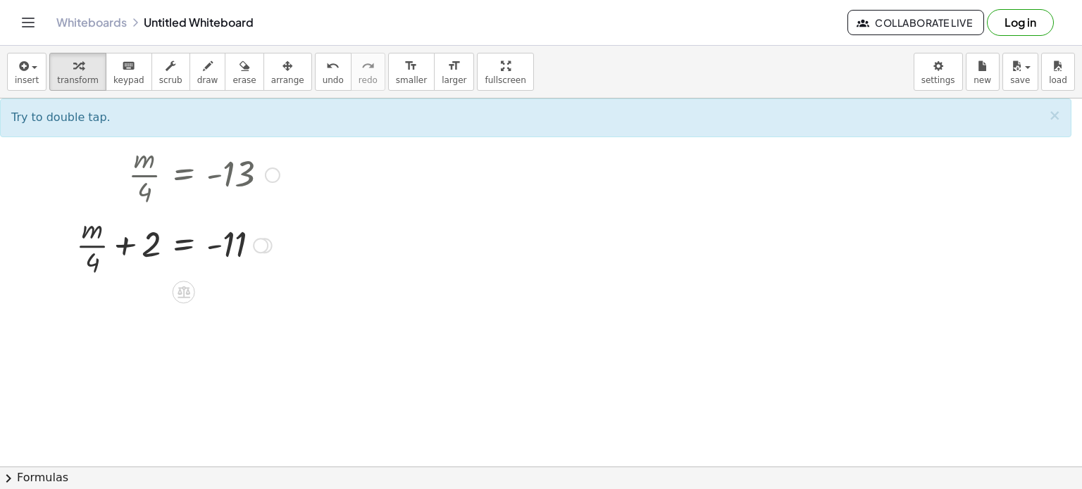
click at [196, 247] on div at bounding box center [178, 244] width 218 height 70
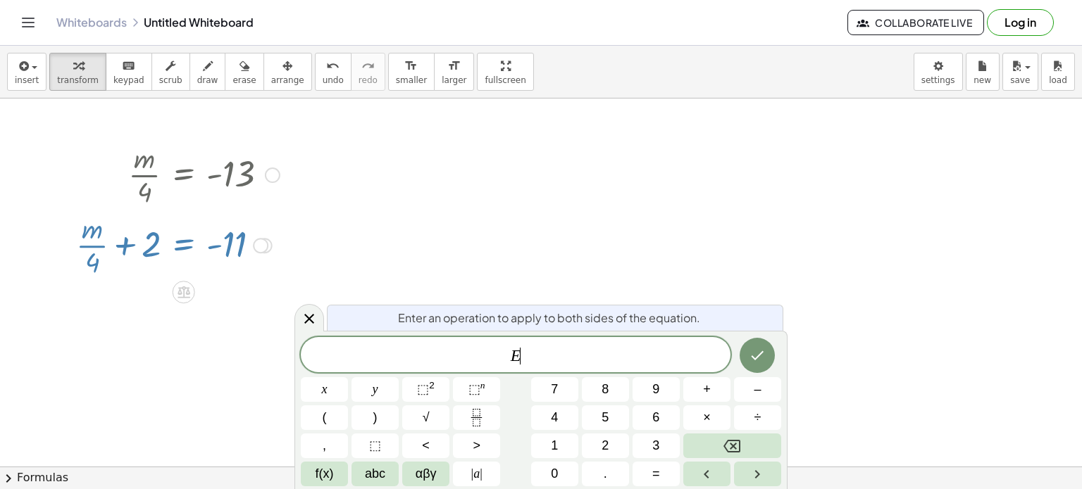
click at [205, 244] on div at bounding box center [178, 244] width 218 height 70
click at [377, 196] on div at bounding box center [541, 468] width 1082 height 738
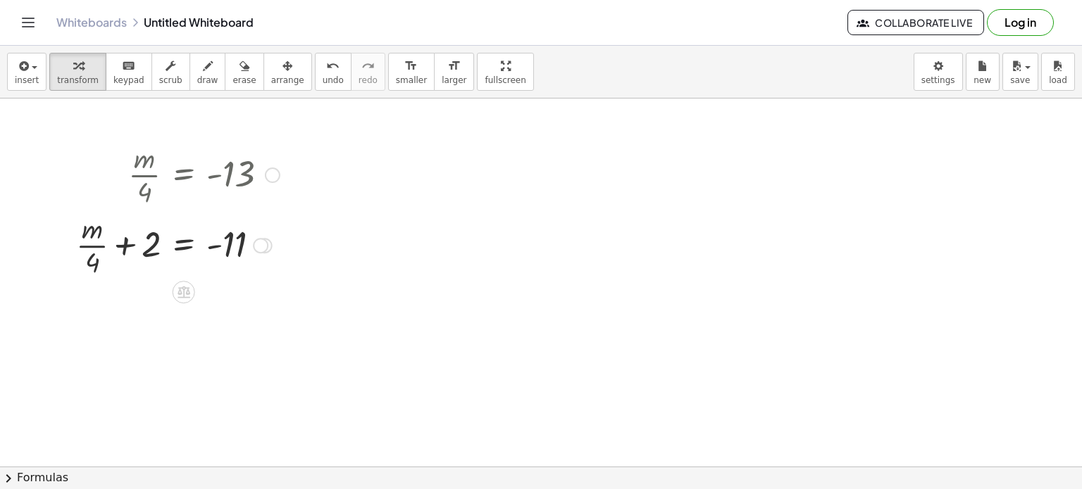
click at [187, 298] on icon at bounding box center [183, 292] width 15 height 15
click at [180, 284] on span "×" at bounding box center [184, 292] width 8 height 20
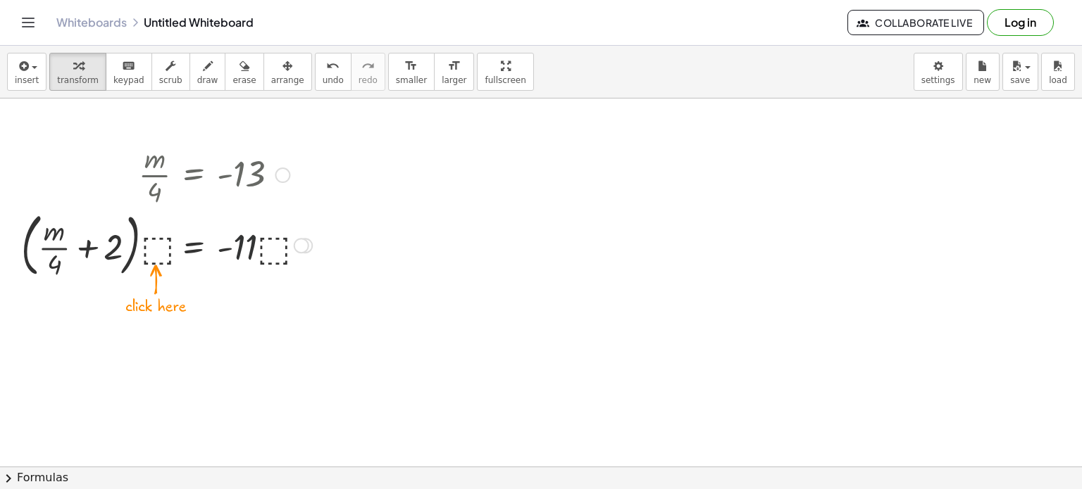
click at [234, 256] on div at bounding box center [166, 244] width 305 height 76
click at [161, 254] on div at bounding box center [166, 244] width 305 height 76
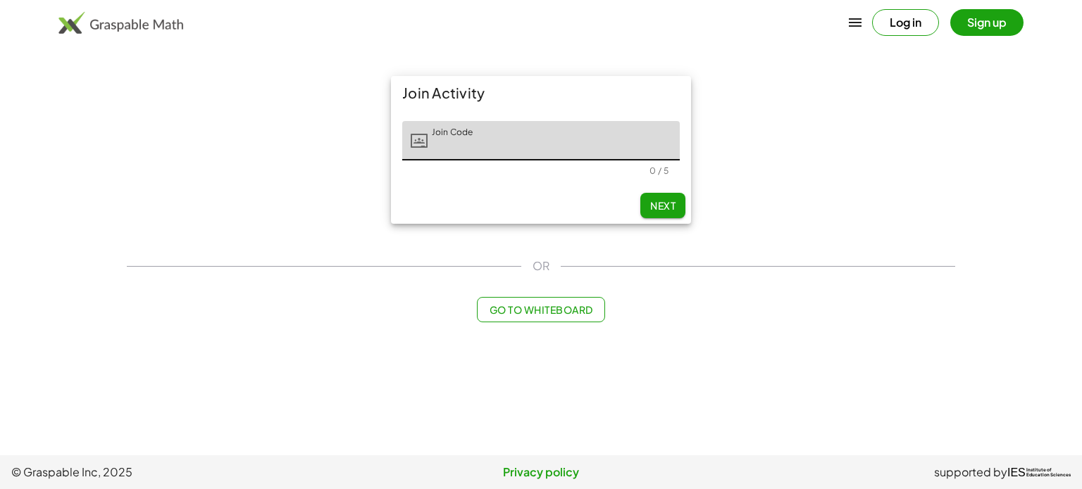
click at [527, 299] on button "Go to Whiteboard" at bounding box center [540, 309] width 127 height 25
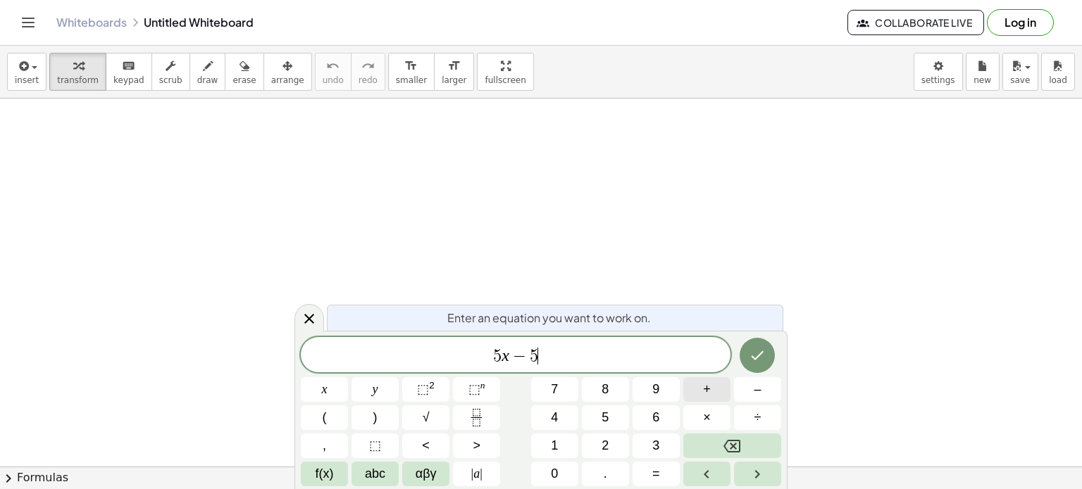
click at [722, 380] on button "+" at bounding box center [706, 389] width 47 height 25
click at [651, 484] on button "=" at bounding box center [655, 474] width 47 height 25
click at [696, 395] on button "+" at bounding box center [706, 389] width 47 height 25
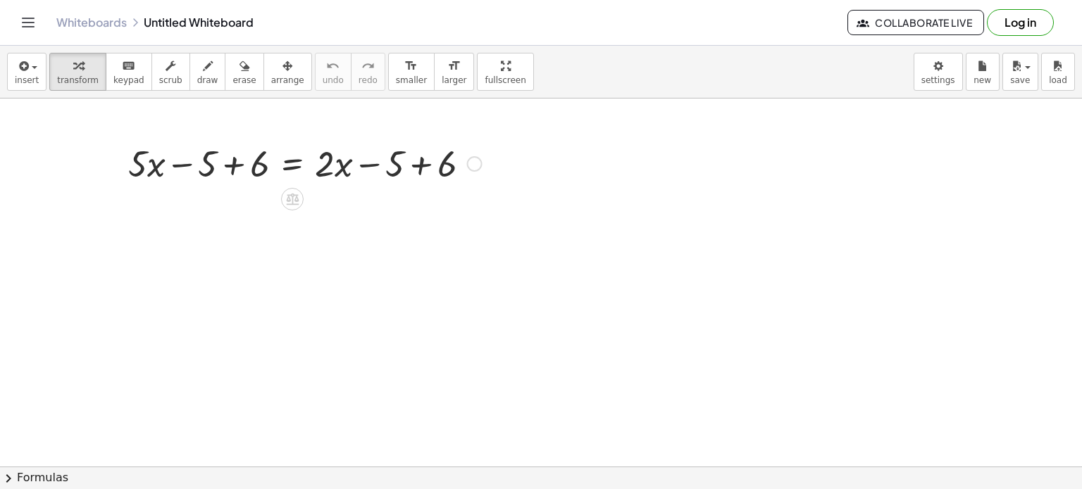
click at [301, 206] on div at bounding box center [297, 197] width 11 height 26
click at [297, 201] on icon at bounding box center [292, 200] width 13 height 12
click at [231, 160] on div at bounding box center [305, 163] width 368 height 48
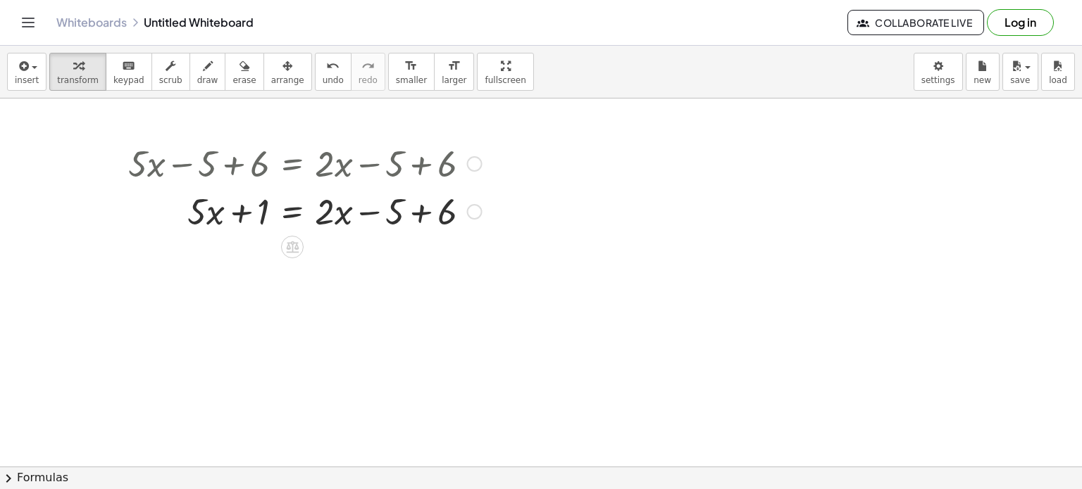
click at [244, 211] on div at bounding box center [305, 211] width 368 height 48
click at [343, 215] on div at bounding box center [305, 211] width 368 height 48
click at [415, 219] on div at bounding box center [305, 211] width 368 height 48
click at [371, 213] on div at bounding box center [305, 211] width 368 height 48
click at [284, 207] on div at bounding box center [305, 211] width 368 height 48
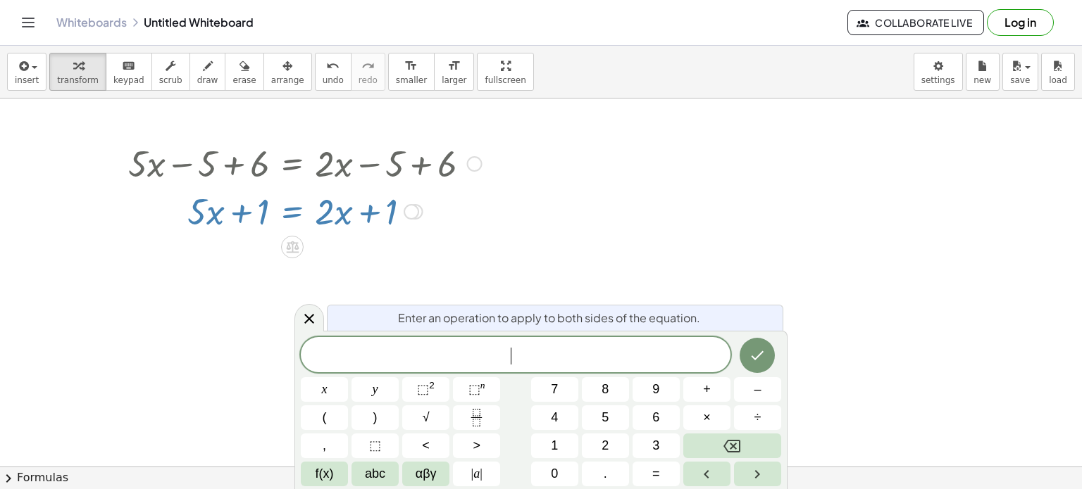
click at [307, 363] on span "​" at bounding box center [516, 356] width 430 height 20
click at [315, 320] on icon at bounding box center [309, 319] width 17 height 17
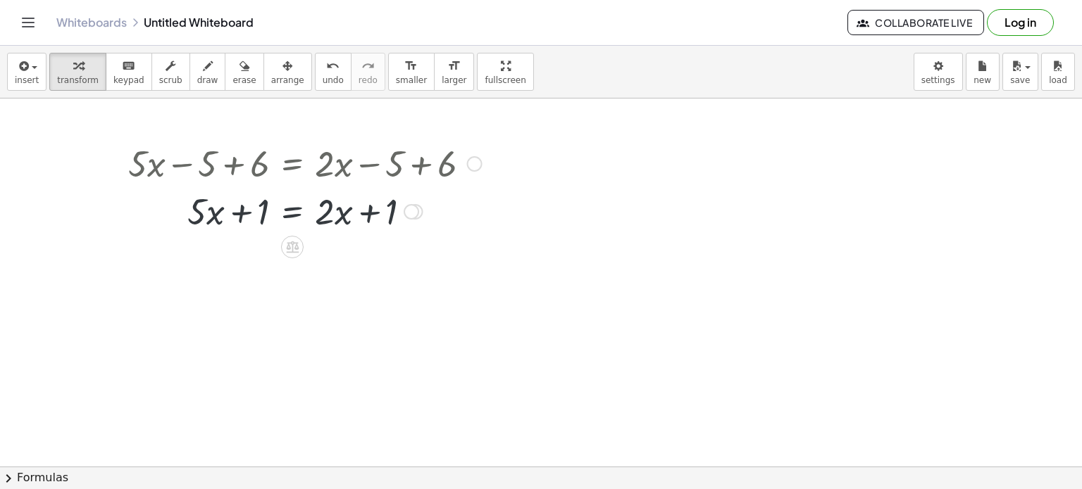
click at [310, 308] on div at bounding box center [541, 468] width 1082 height 738
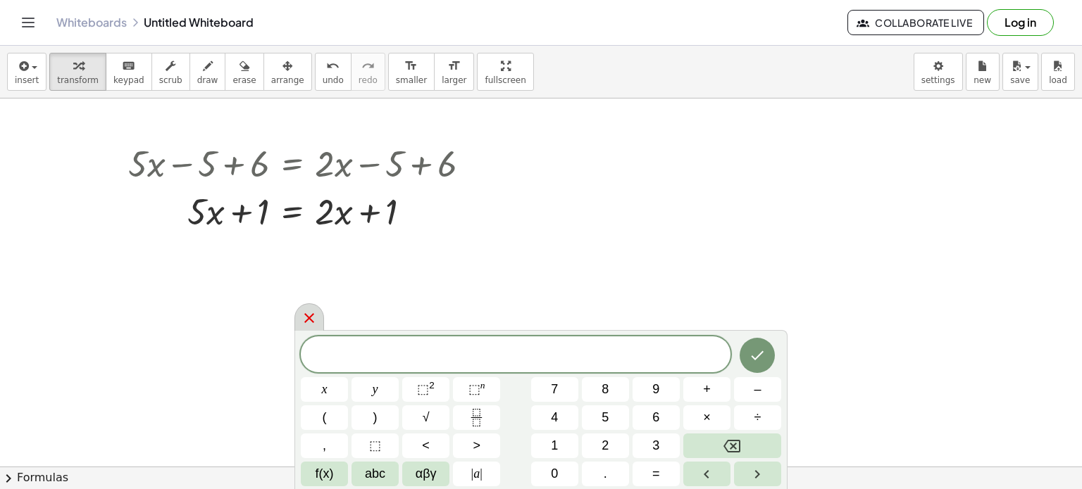
click at [296, 318] on div at bounding box center [309, 316] width 30 height 27
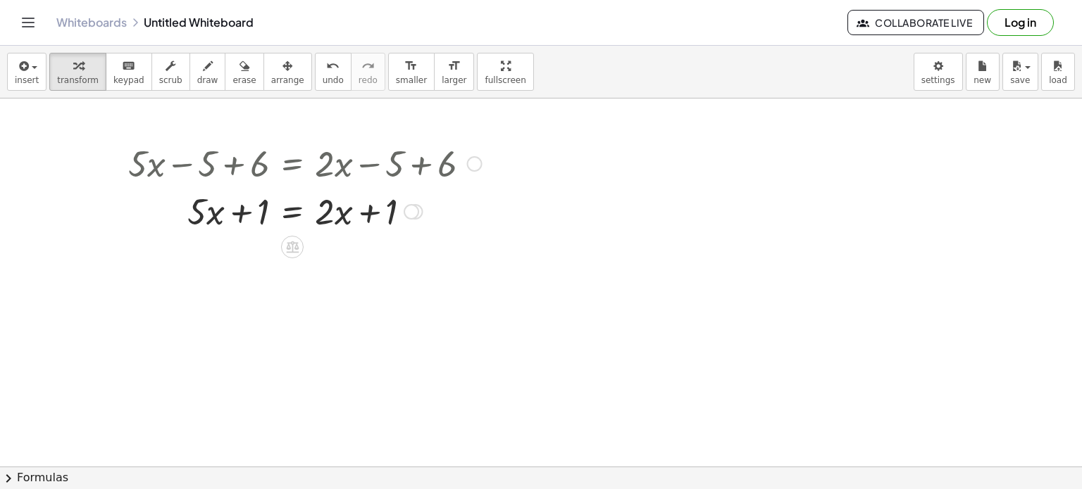
click at [419, 163] on div at bounding box center [305, 163] width 368 height 48
drag, startPoint x: 236, startPoint y: 211, endPoint x: 408, endPoint y: 213, distance: 172.5
click at [408, 213] on div at bounding box center [305, 211] width 368 height 48
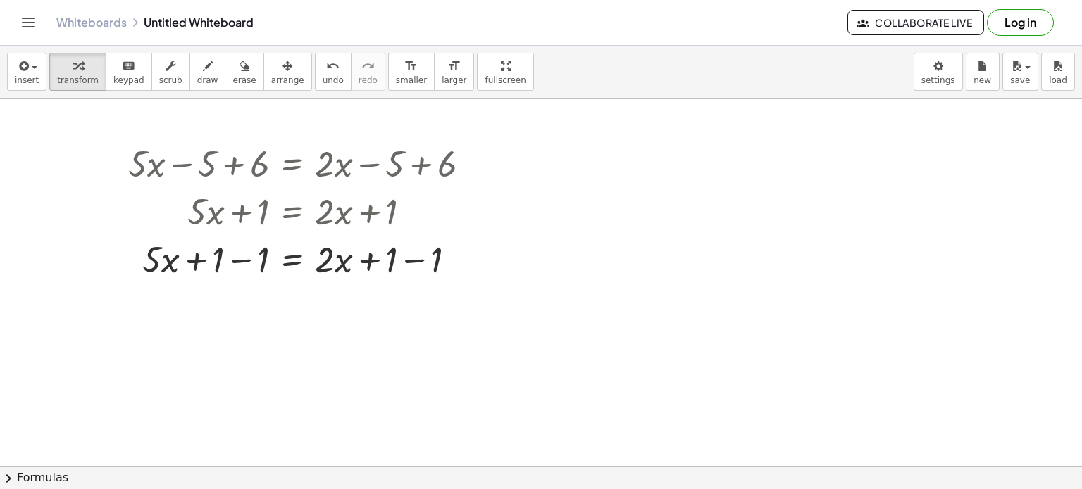
click at [310, 334] on div at bounding box center [541, 468] width 1082 height 738
click at [239, 261] on div at bounding box center [305, 258] width 368 height 48
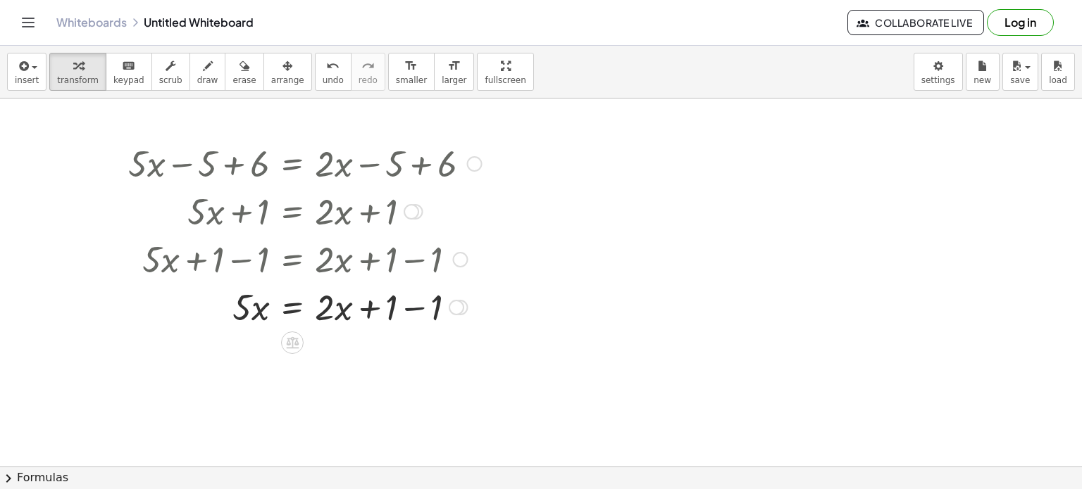
click at [413, 309] on div at bounding box center [305, 306] width 368 height 48
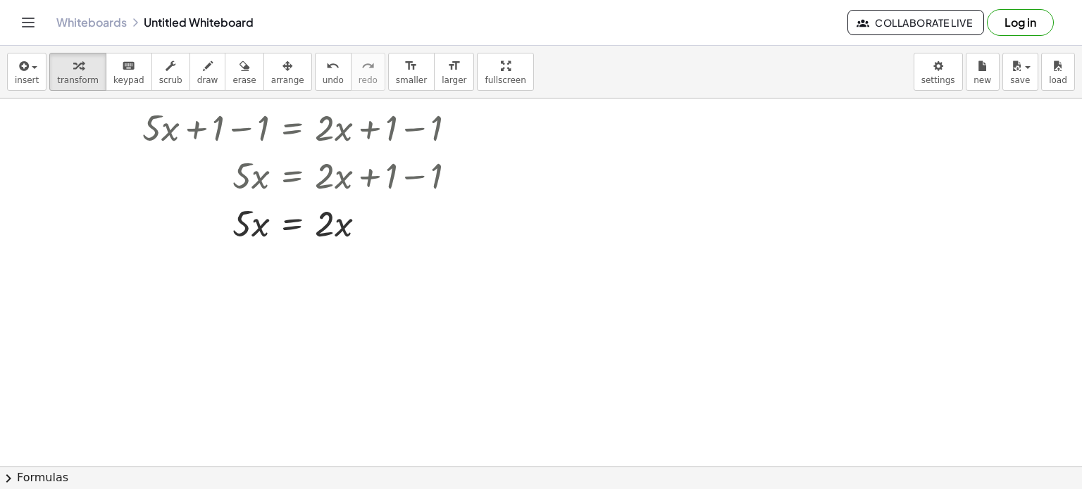
scroll to position [132, 0]
click at [322, 352] on div at bounding box center [541, 335] width 1082 height 738
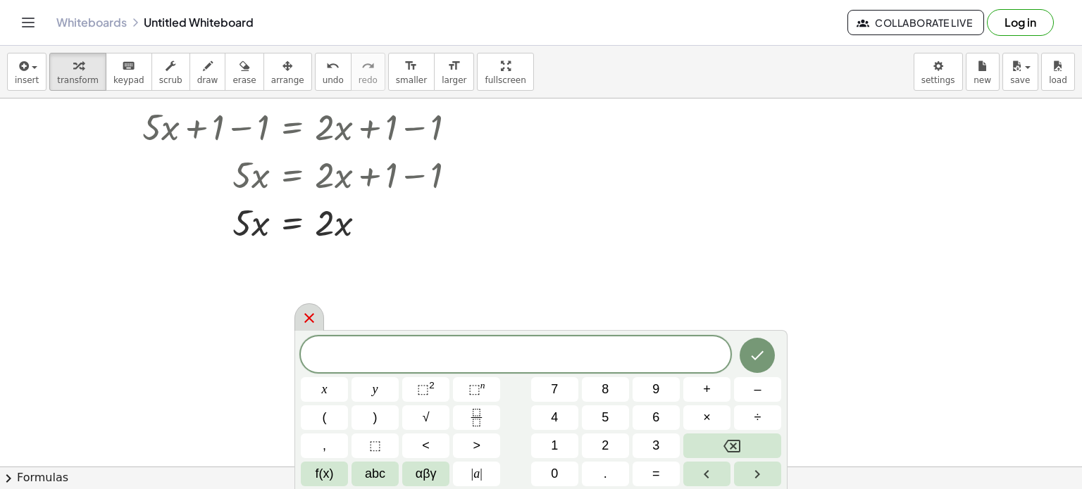
click at [308, 327] on div at bounding box center [309, 316] width 30 height 27
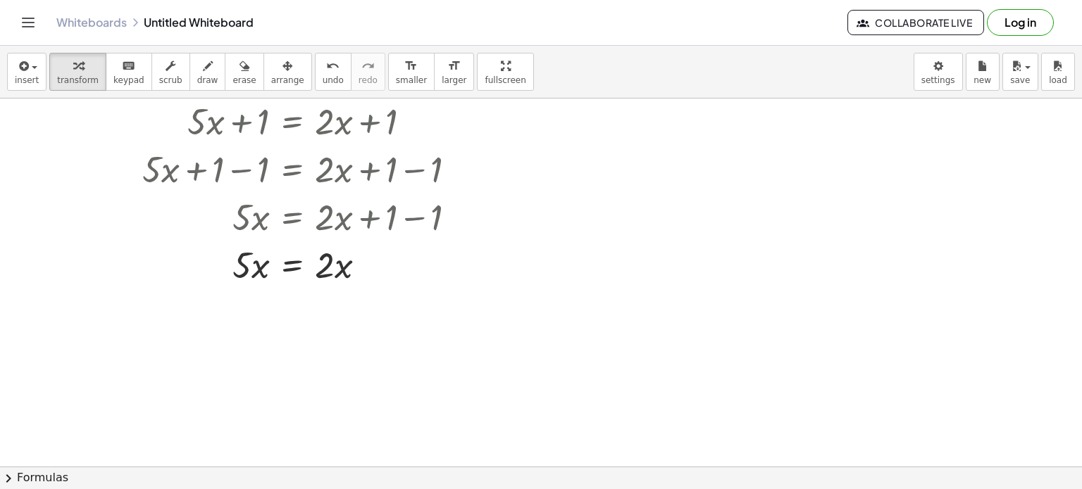
scroll to position [82, 0]
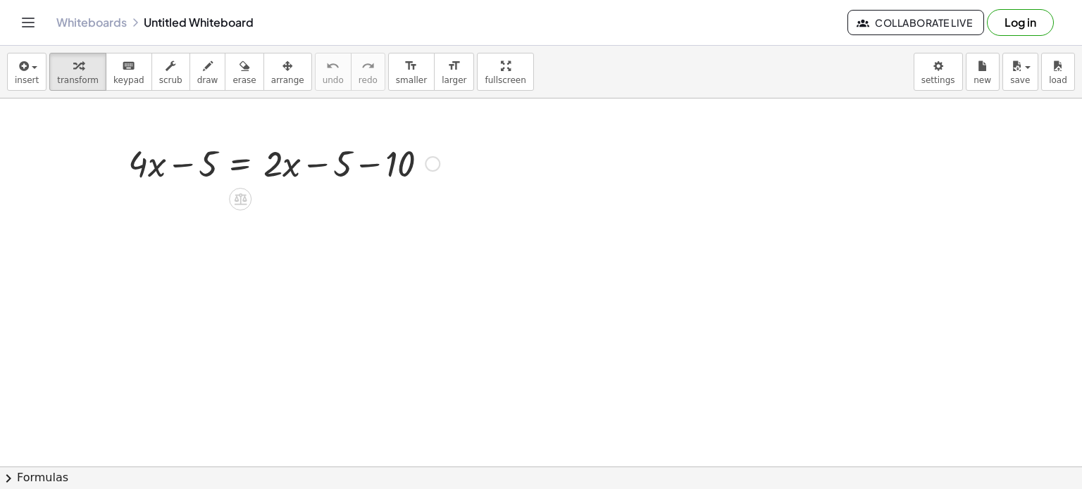
click at [366, 173] on div at bounding box center [283, 163] width 325 height 48
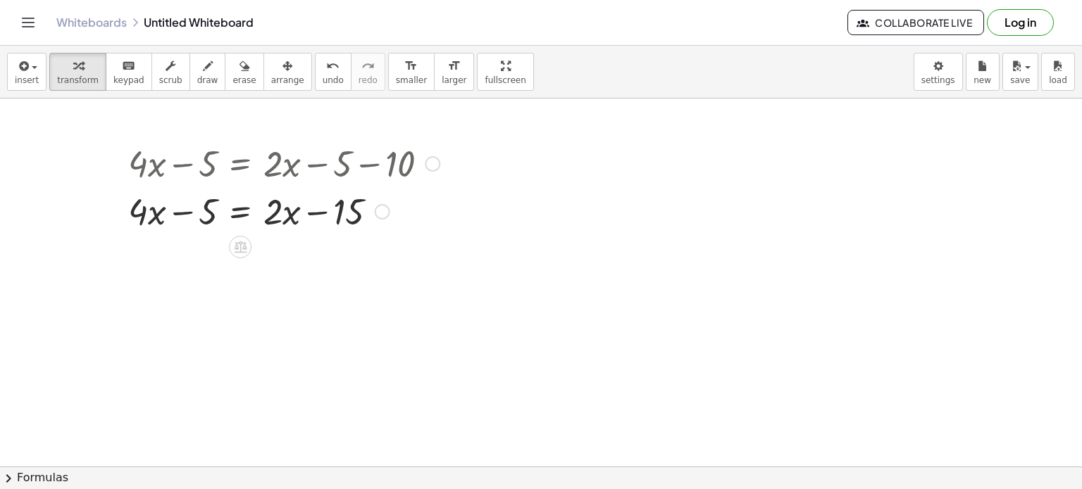
click at [180, 209] on div at bounding box center [283, 211] width 325 height 48
click at [182, 211] on div at bounding box center [283, 211] width 325 height 48
click at [315, 211] on div at bounding box center [283, 211] width 325 height 48
drag, startPoint x: 206, startPoint y: 201, endPoint x: 386, endPoint y: 211, distance: 180.5
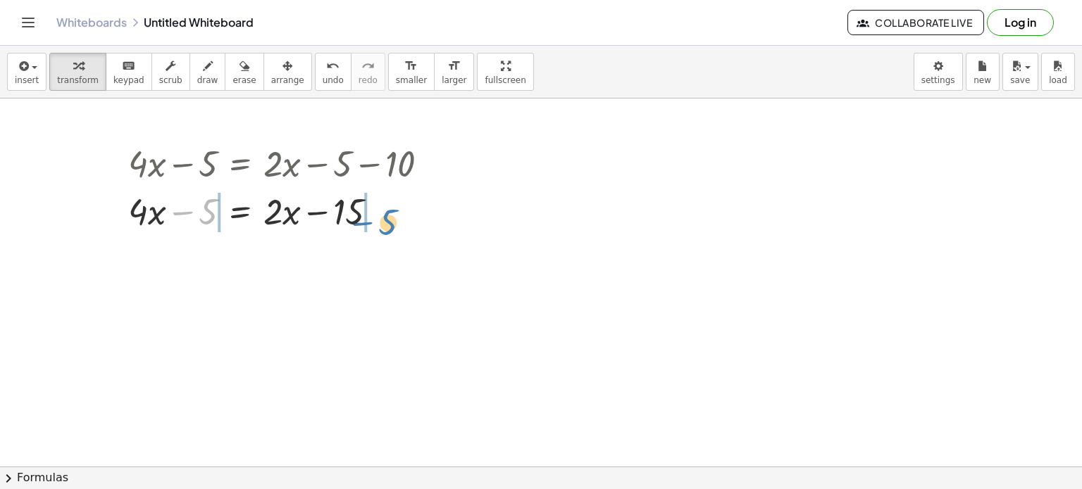
click at [386, 211] on div at bounding box center [283, 211] width 325 height 48
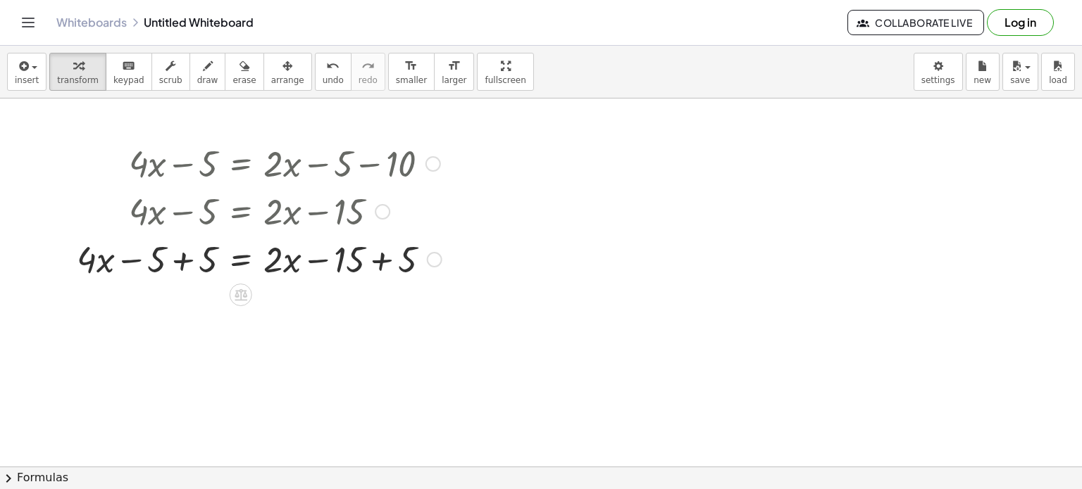
click at [186, 251] on div at bounding box center [259, 258] width 379 height 48
click at [292, 248] on div at bounding box center [284, 258] width 327 height 48
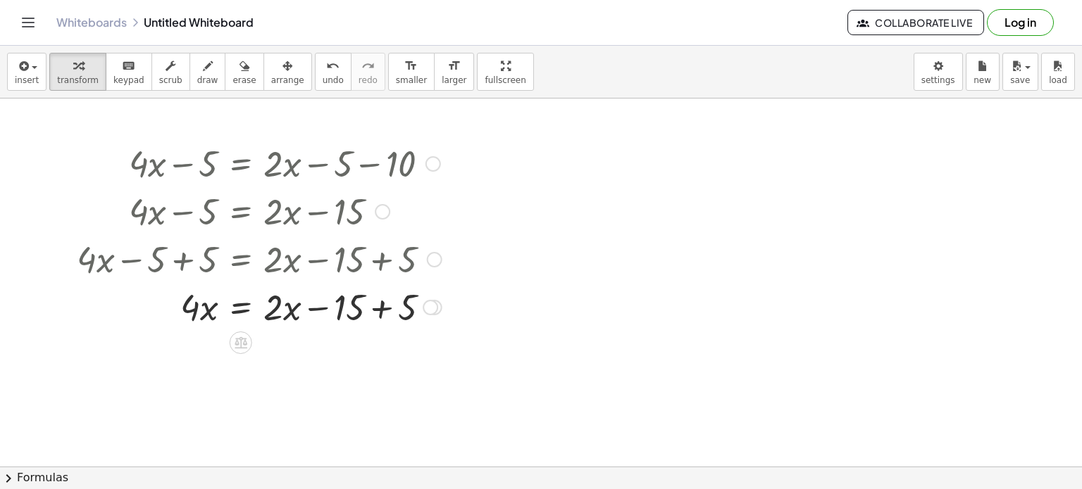
click at [380, 311] on div at bounding box center [259, 306] width 379 height 48
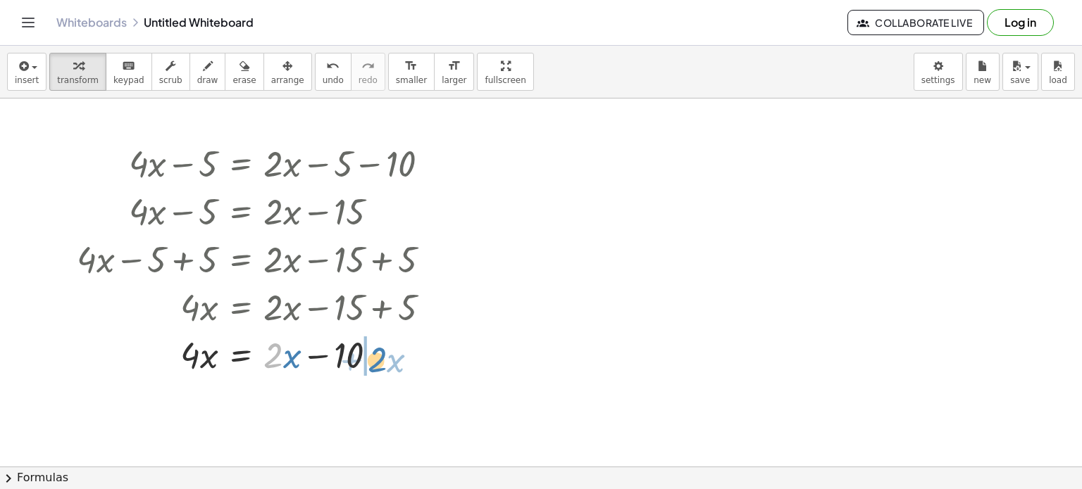
drag, startPoint x: 273, startPoint y: 337, endPoint x: 387, endPoint y: 342, distance: 114.2
click at [387, 342] on div at bounding box center [259, 354] width 379 height 48
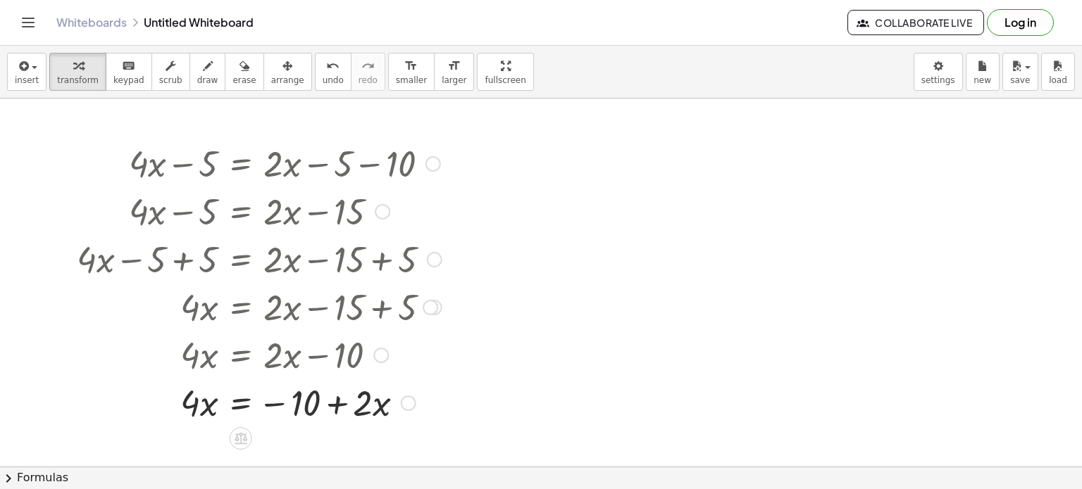
click at [280, 401] on div at bounding box center [259, 402] width 379 height 48
drag, startPoint x: 363, startPoint y: 401, endPoint x: 266, endPoint y: 394, distance: 97.5
click at [266, 394] on div at bounding box center [259, 402] width 379 height 48
drag, startPoint x: 401, startPoint y: 413, endPoint x: 166, endPoint y: 397, distance: 235.7
click at [166, 397] on div at bounding box center [259, 402] width 379 height 48
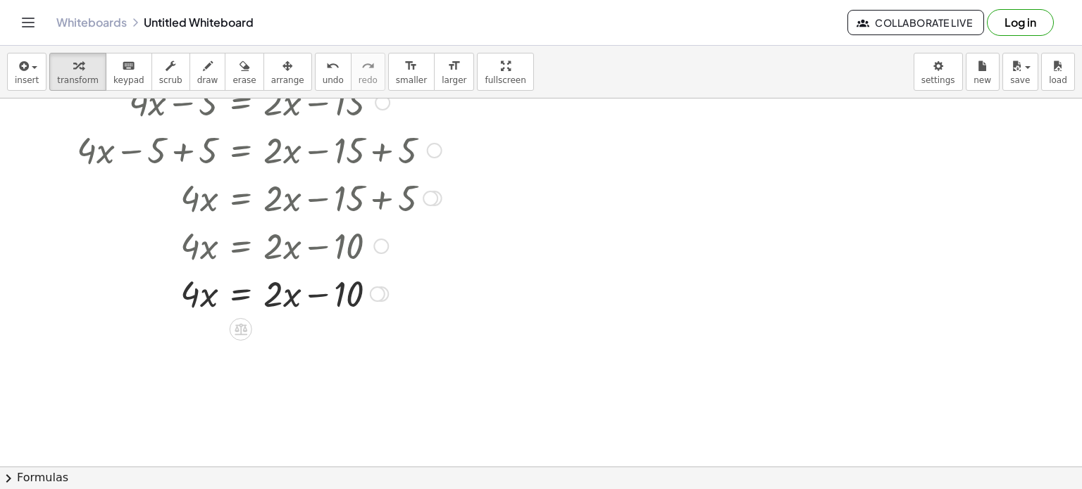
scroll to position [110, 0]
click at [192, 292] on div at bounding box center [259, 292] width 379 height 48
click at [206, 294] on div at bounding box center [259, 292] width 379 height 48
drag, startPoint x: 194, startPoint y: 293, endPoint x: 194, endPoint y: 302, distance: 9.2
click at [194, 302] on div at bounding box center [259, 292] width 379 height 48
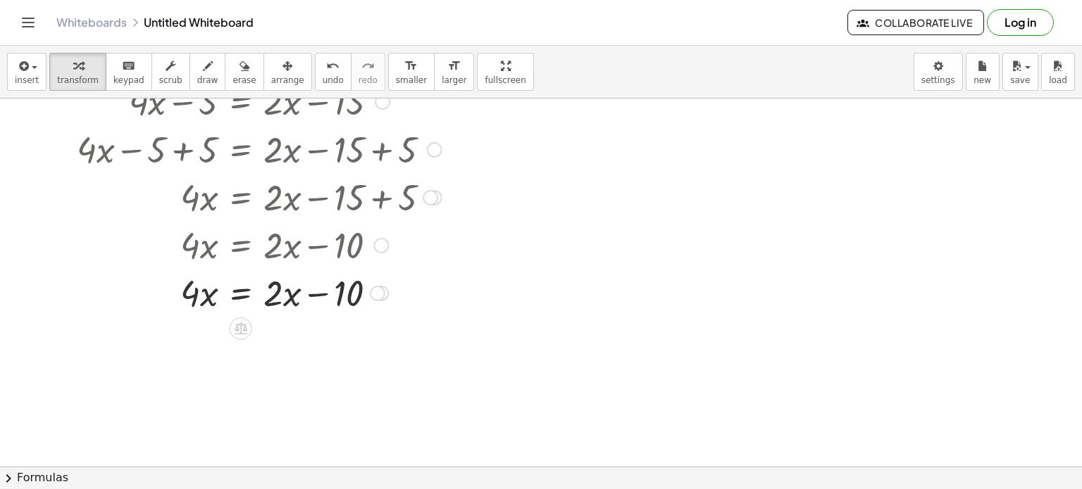
click at [236, 324] on icon at bounding box center [240, 329] width 13 height 12
drag, startPoint x: 204, startPoint y: 319, endPoint x: 217, endPoint y: 329, distance: 16.1
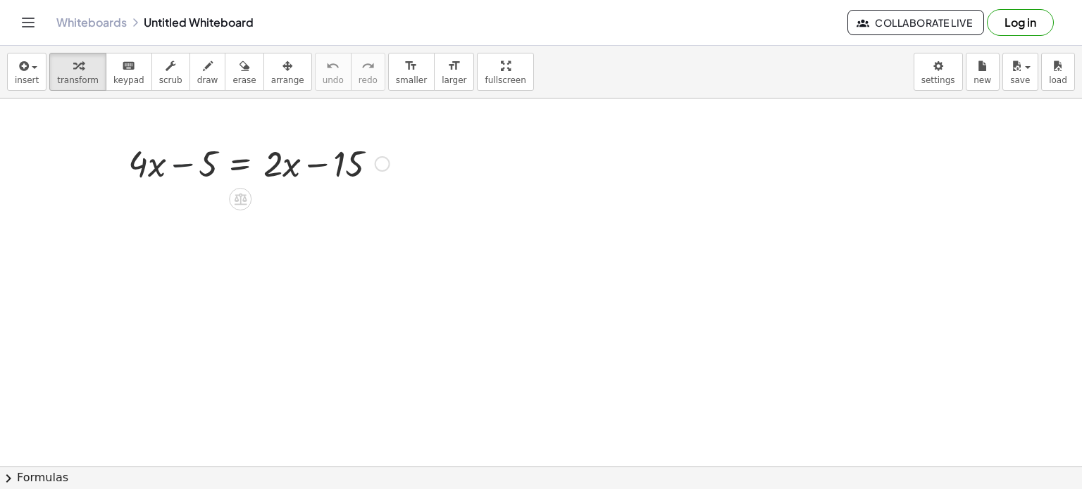
click at [195, 165] on div at bounding box center [258, 163] width 275 height 48
